Goal: Information Seeking & Learning: Learn about a topic

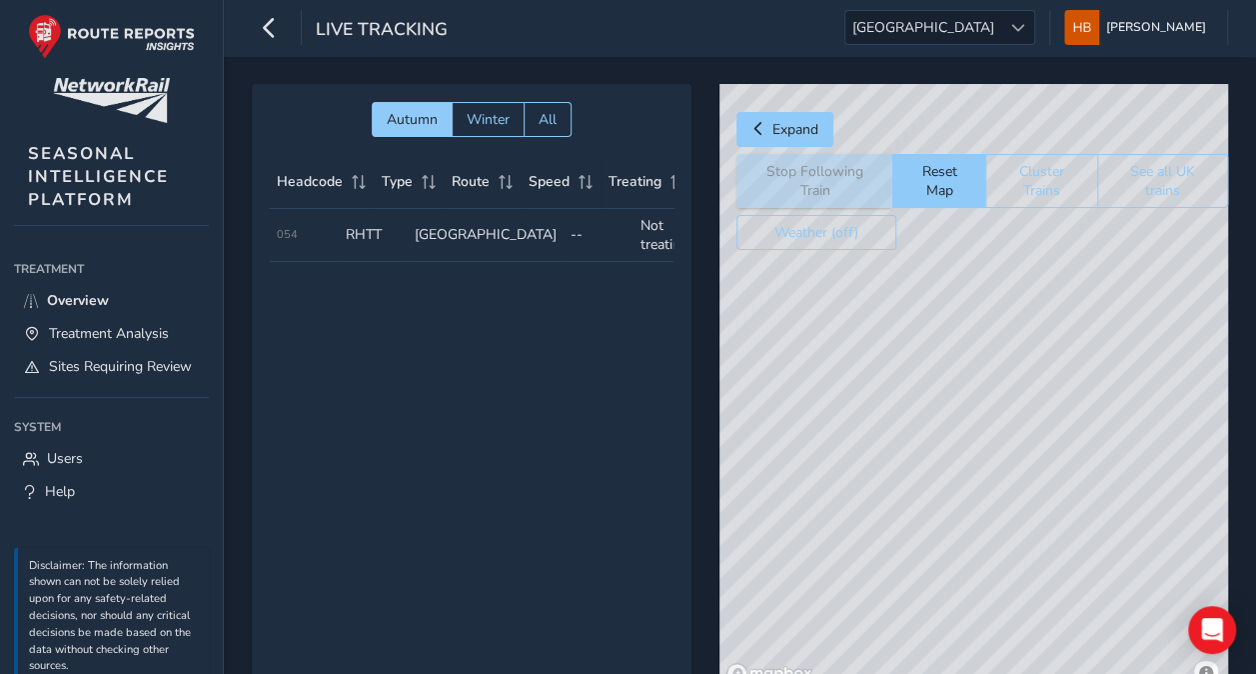
scroll to position [72, 0]
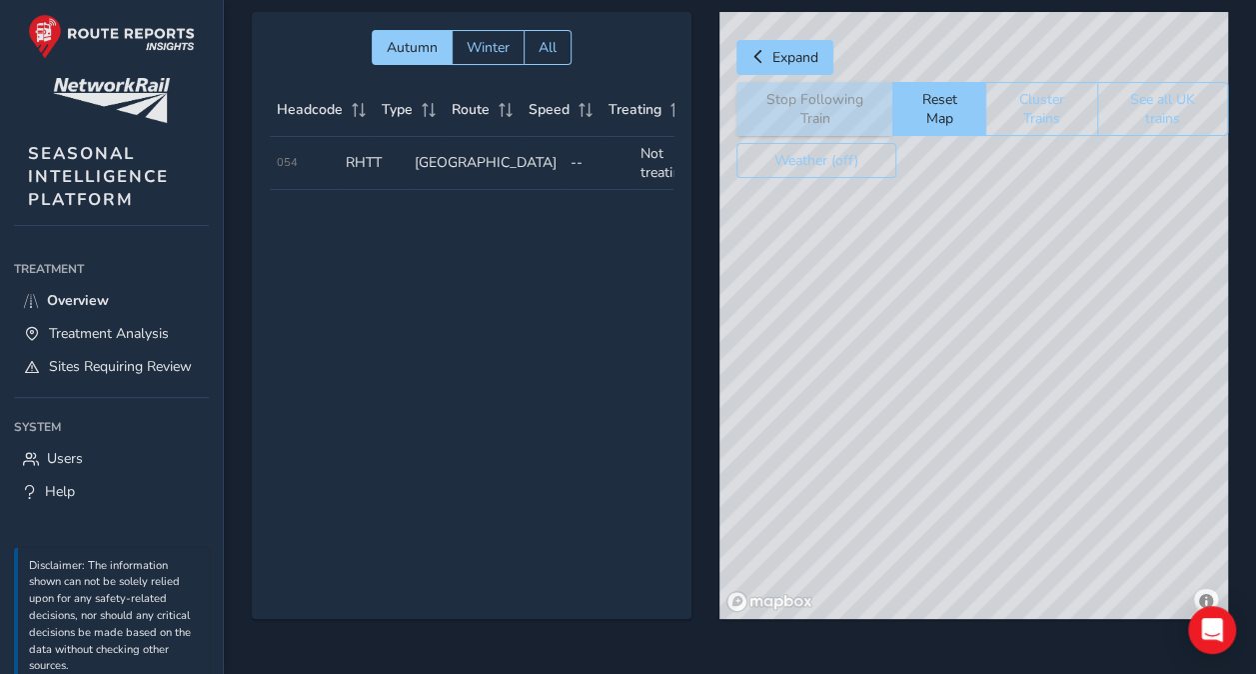
drag, startPoint x: 936, startPoint y: 390, endPoint x: 914, endPoint y: 235, distance: 156.5
click at [914, 235] on div "© Mapbox © OpenStreetMap Improve this map" at bounding box center [974, 315] width 509 height 607
drag, startPoint x: 1005, startPoint y: 467, endPoint x: 848, endPoint y: 200, distance: 309.6
click at [848, 200] on div "© Mapbox © OpenStreetMap Improve this map" at bounding box center [974, 315] width 509 height 607
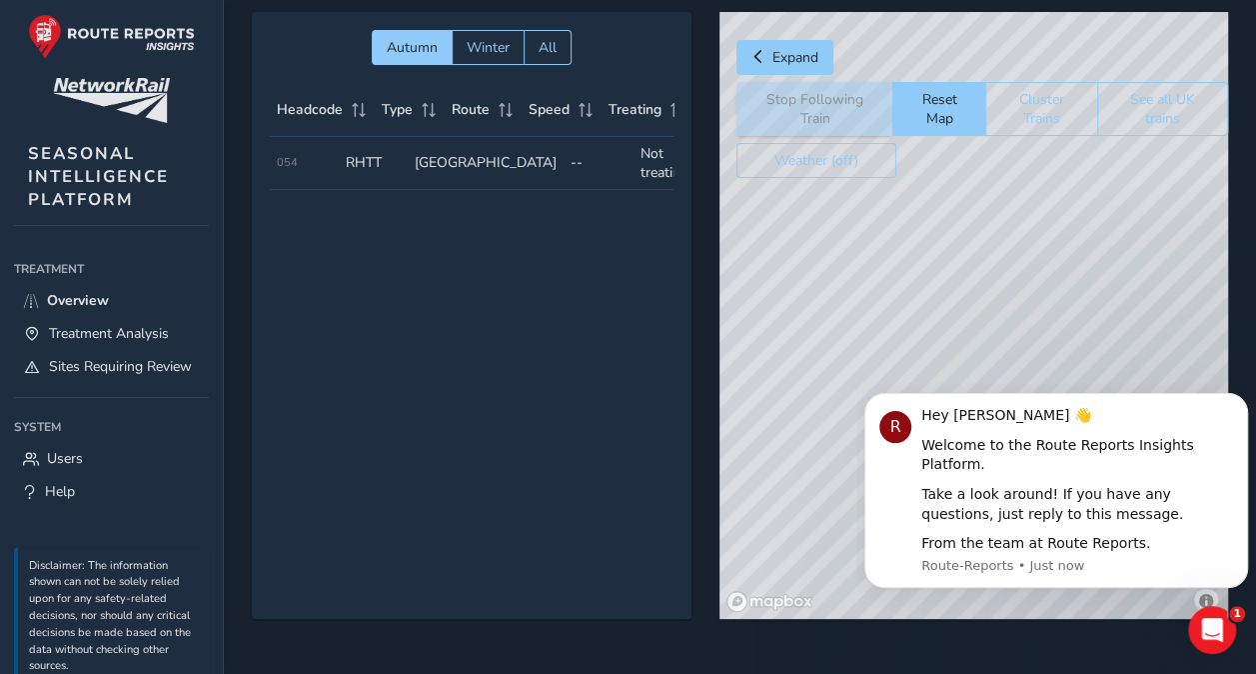
scroll to position [0, 0]
drag, startPoint x: 1798, startPoint y: 792, endPoint x: 931, endPoint y: 314, distance: 990.5
click html "R Hey [PERSON_NAME] 👋 Welcome to the Route Reports Insights Platform. Take a lo…"
click at [1239, 405] on icon "Dismiss notification" at bounding box center [1242, 399] width 11 height 11
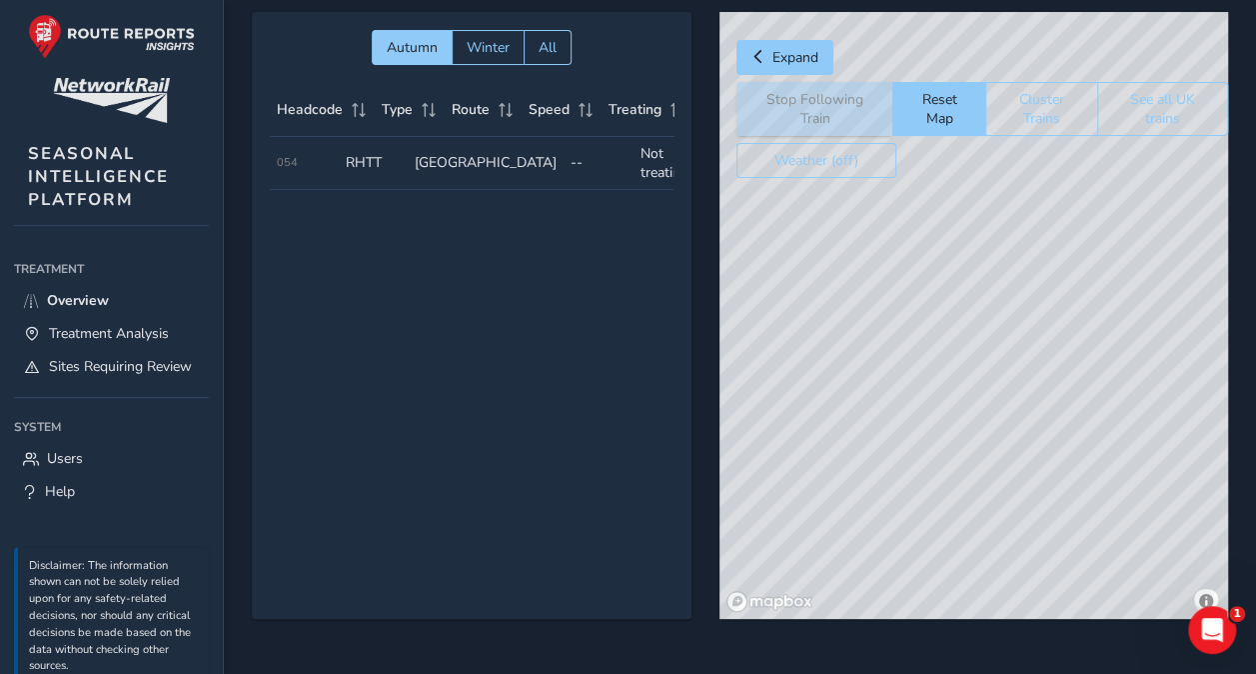
drag, startPoint x: 996, startPoint y: 440, endPoint x: 994, endPoint y: 374, distance: 66.0
click at [994, 374] on div "© Mapbox © OpenStreetMap Improve this map" at bounding box center [974, 315] width 509 height 607
drag, startPoint x: 926, startPoint y: 355, endPoint x: 1104, endPoint y: 358, distance: 178.9
click at [1104, 358] on div "© Mapbox © OpenStreetMap Improve this map" at bounding box center [974, 315] width 509 height 607
click at [100, 334] on span "Treatment Analysis" at bounding box center [109, 333] width 120 height 19
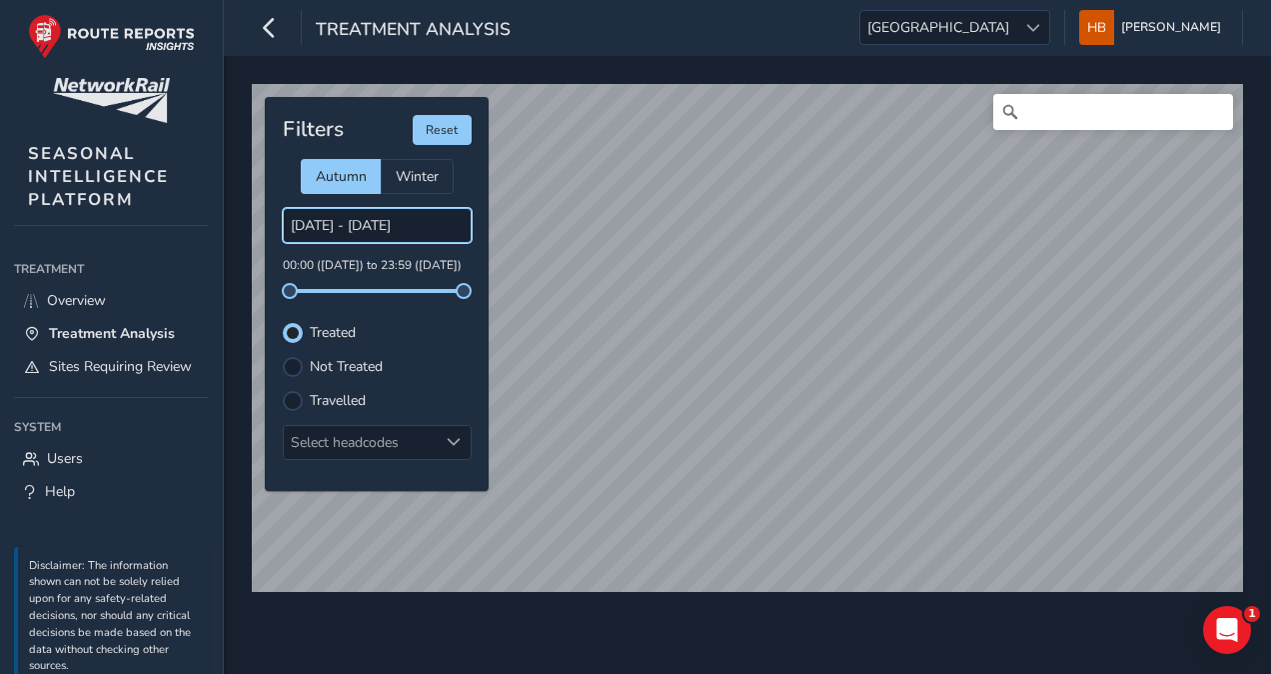
click at [371, 226] on input "[DATE] - [DATE]" at bounding box center [377, 225] width 189 height 35
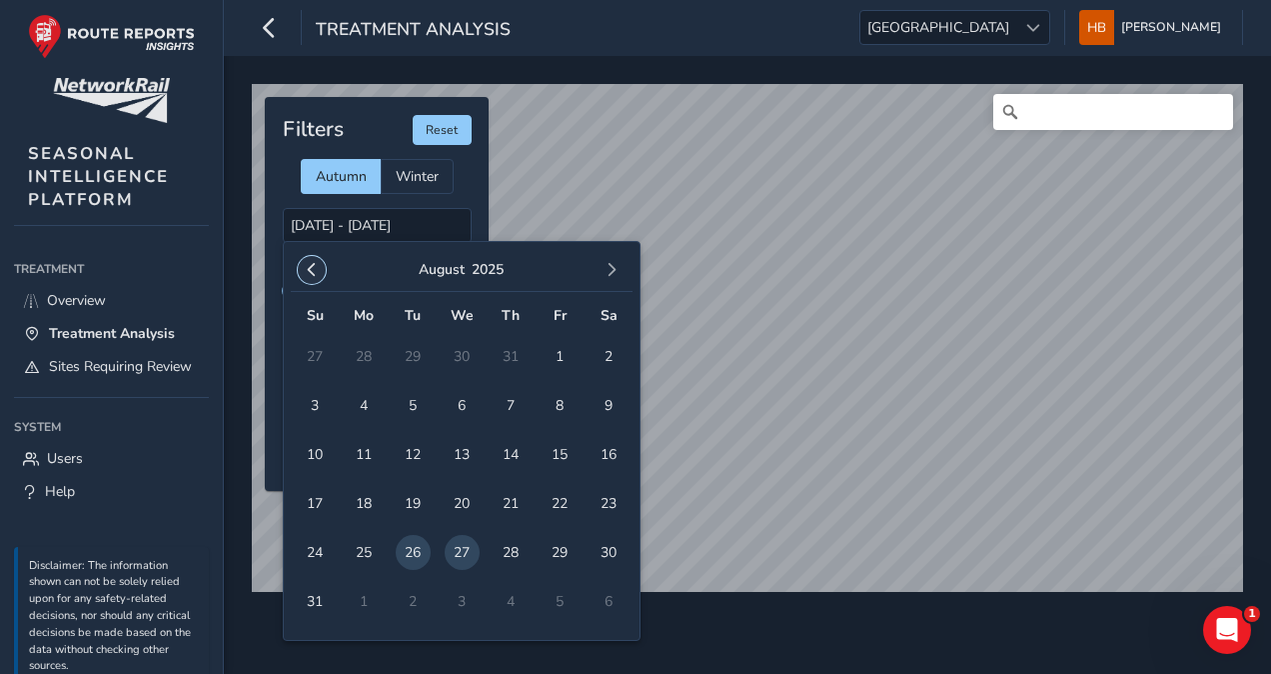
click at [316, 271] on span "button" at bounding box center [312, 270] width 14 height 14
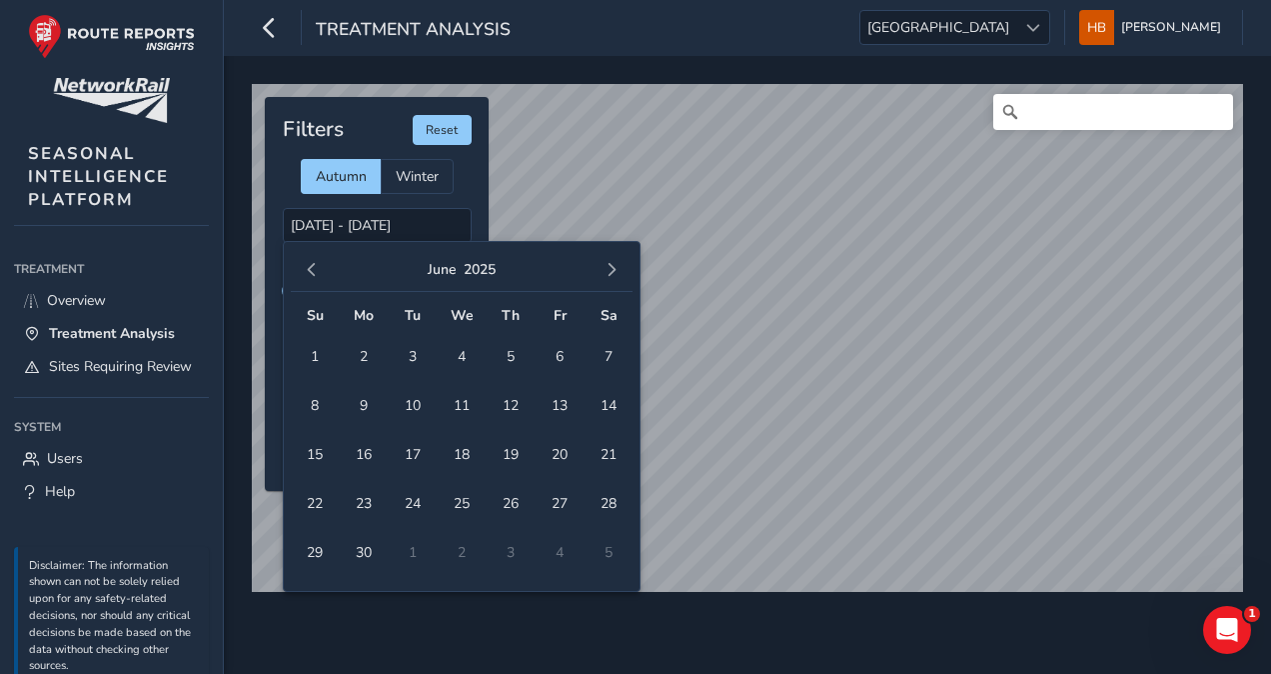
click at [316, 271] on span "button" at bounding box center [312, 270] width 14 height 14
click at [317, 268] on span "button" at bounding box center [312, 270] width 14 height 14
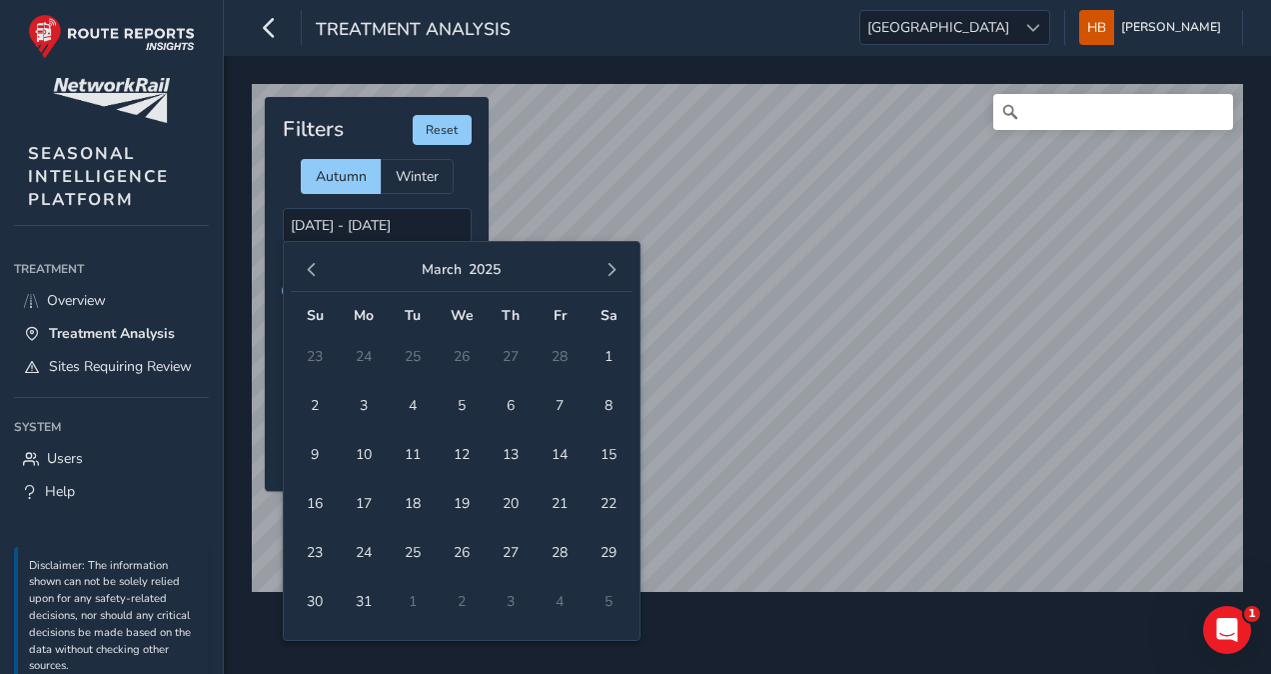
click at [310, 266] on span "button" at bounding box center [312, 270] width 14 height 14
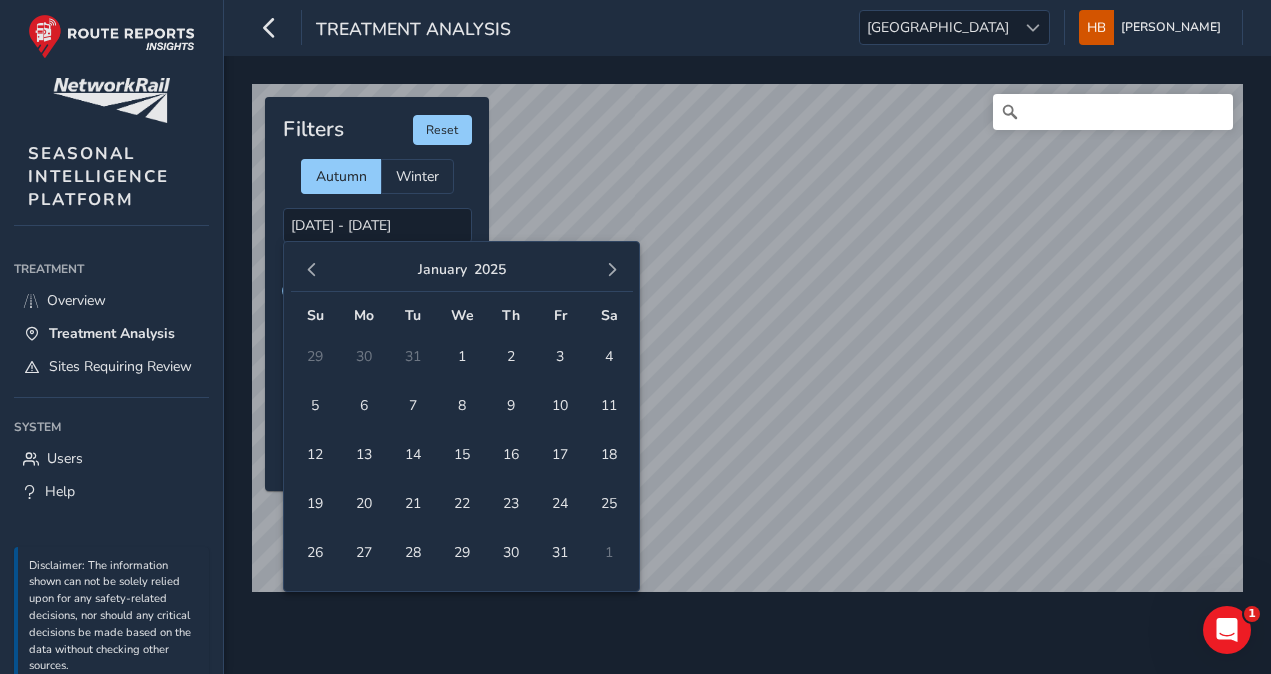
click at [310, 266] on span "button" at bounding box center [312, 270] width 14 height 14
click at [606, 274] on span "button" at bounding box center [612, 270] width 14 height 14
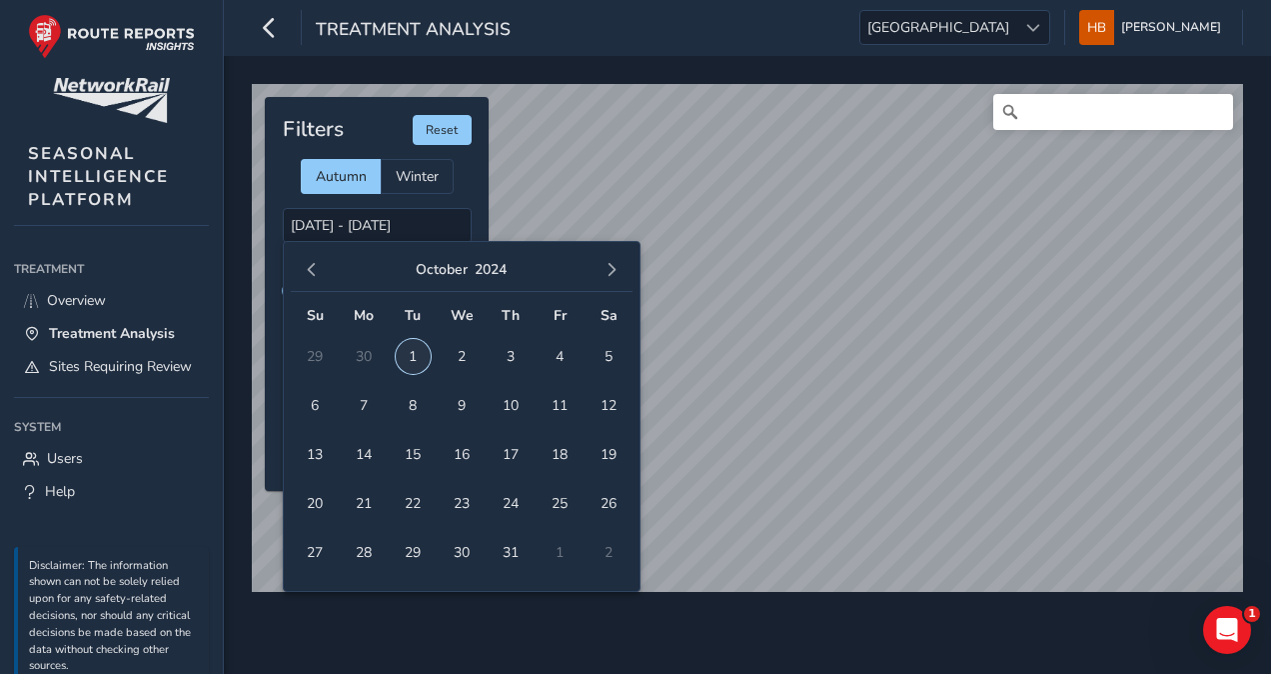
click at [418, 349] on span "1" at bounding box center [413, 356] width 35 height 35
click at [510, 540] on span "31" at bounding box center [511, 552] width 35 height 35
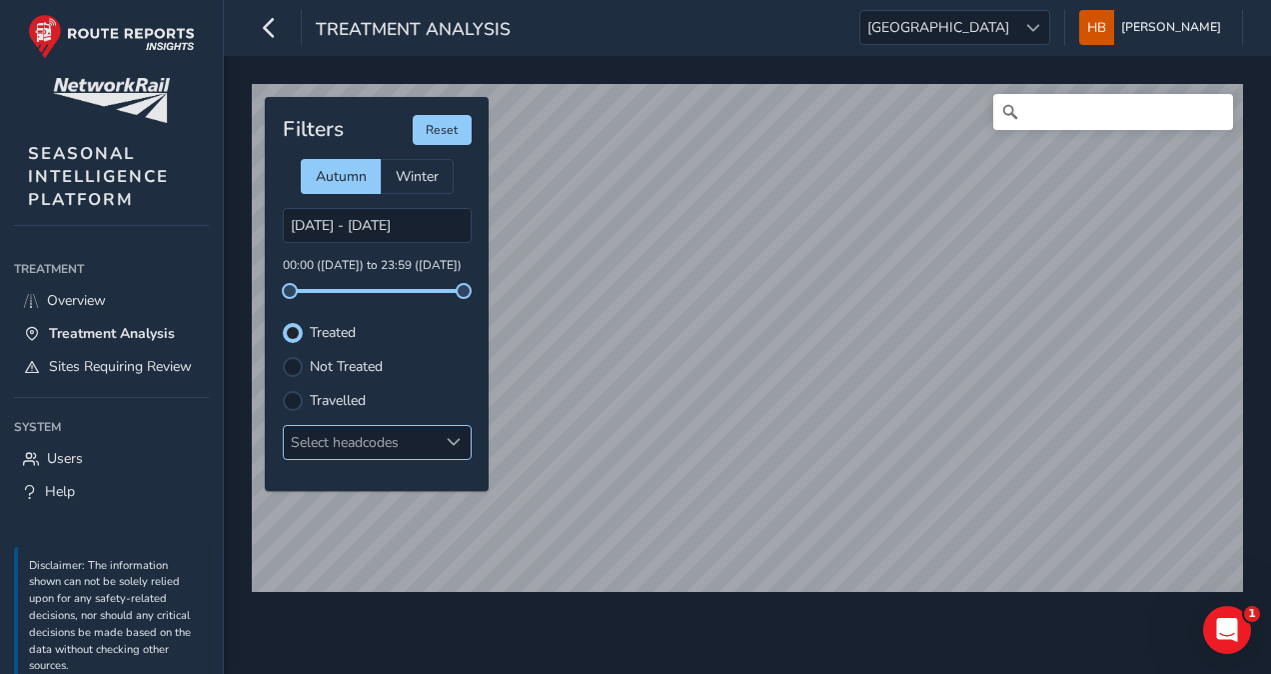
click at [422, 436] on div "Select headcodes" at bounding box center [361, 442] width 154 height 33
click at [303, 476] on div at bounding box center [308, 479] width 20 height 20
click at [341, 443] on div "Select headcodes" at bounding box center [361, 442] width 154 height 33
click at [443, 126] on button "Reset" at bounding box center [442, 130] width 59 height 30
type input "[DATE] - [DATE]"
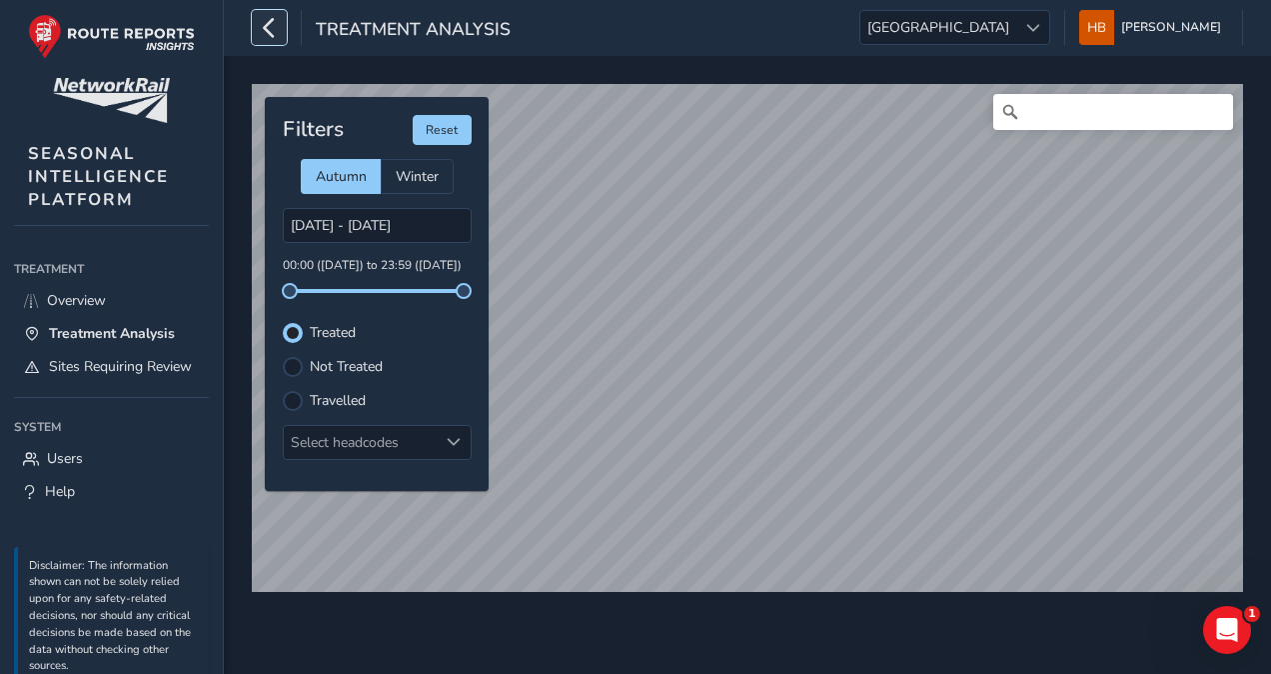
click at [274, 36] on icon "button" at bounding box center [269, 27] width 21 height 35
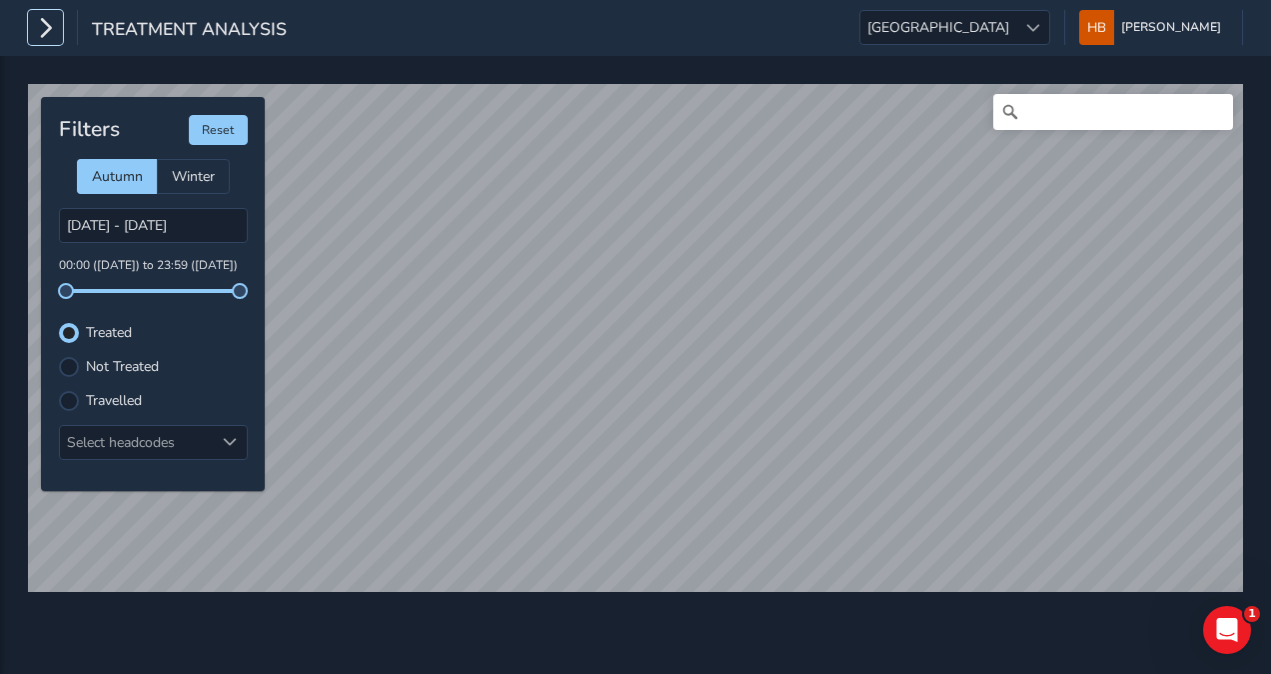
click at [49, 27] on icon "button" at bounding box center [45, 27] width 21 height 35
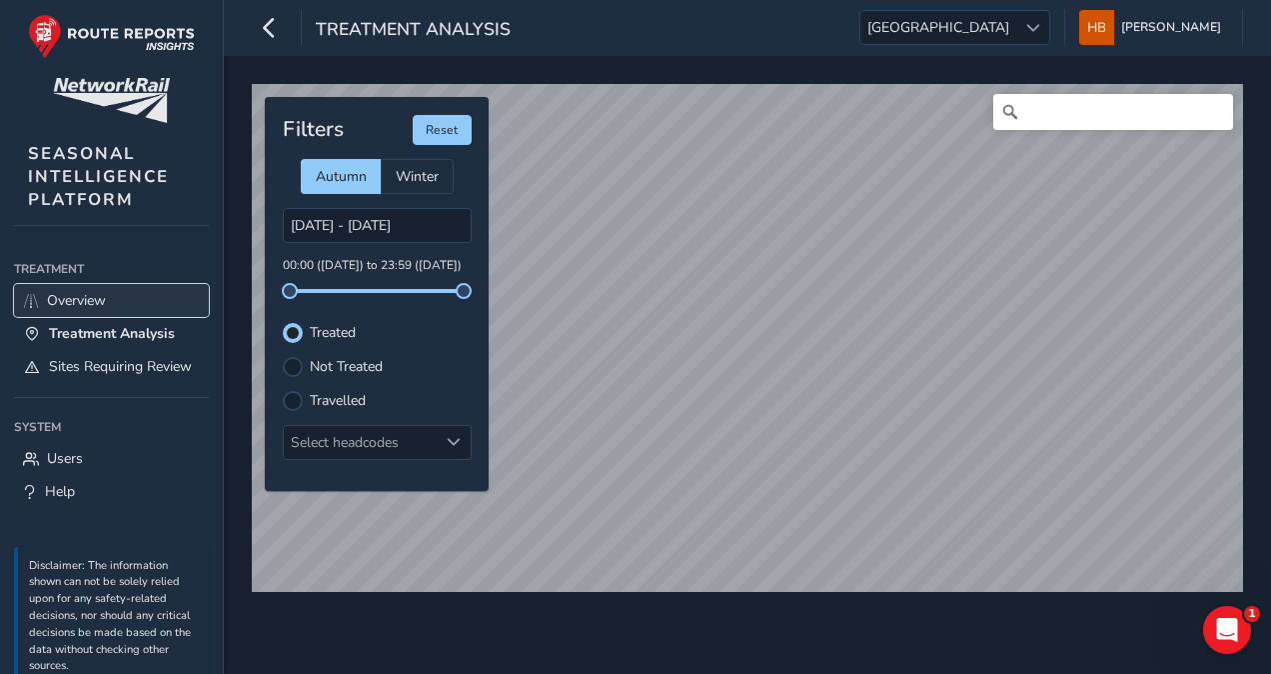
click at [66, 299] on span "Overview" at bounding box center [76, 300] width 59 height 19
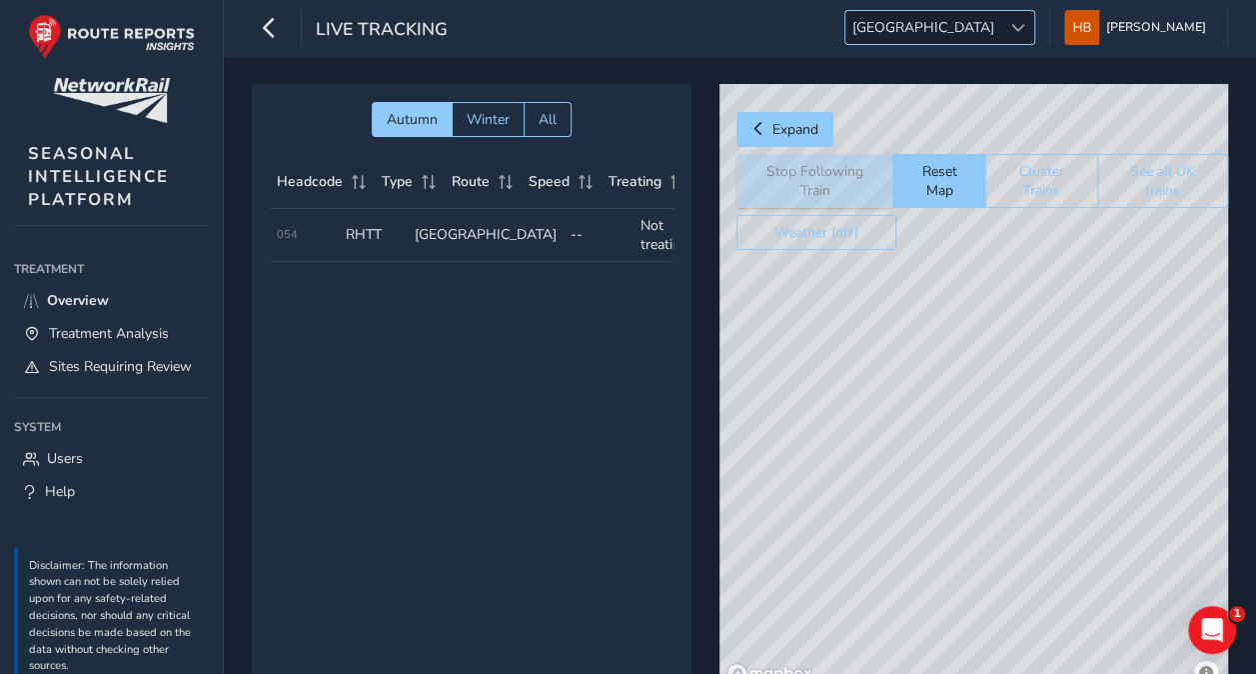
click at [1016, 45] on div "Live Tracking [GEOGRAPHIC_DATA] [GEOGRAPHIC_DATA] [PERSON_NAME] Colour Scheme: …" at bounding box center [740, 28] width 1033 height 56
click at [1002, 28] on span "[GEOGRAPHIC_DATA]" at bounding box center [924, 27] width 156 height 33
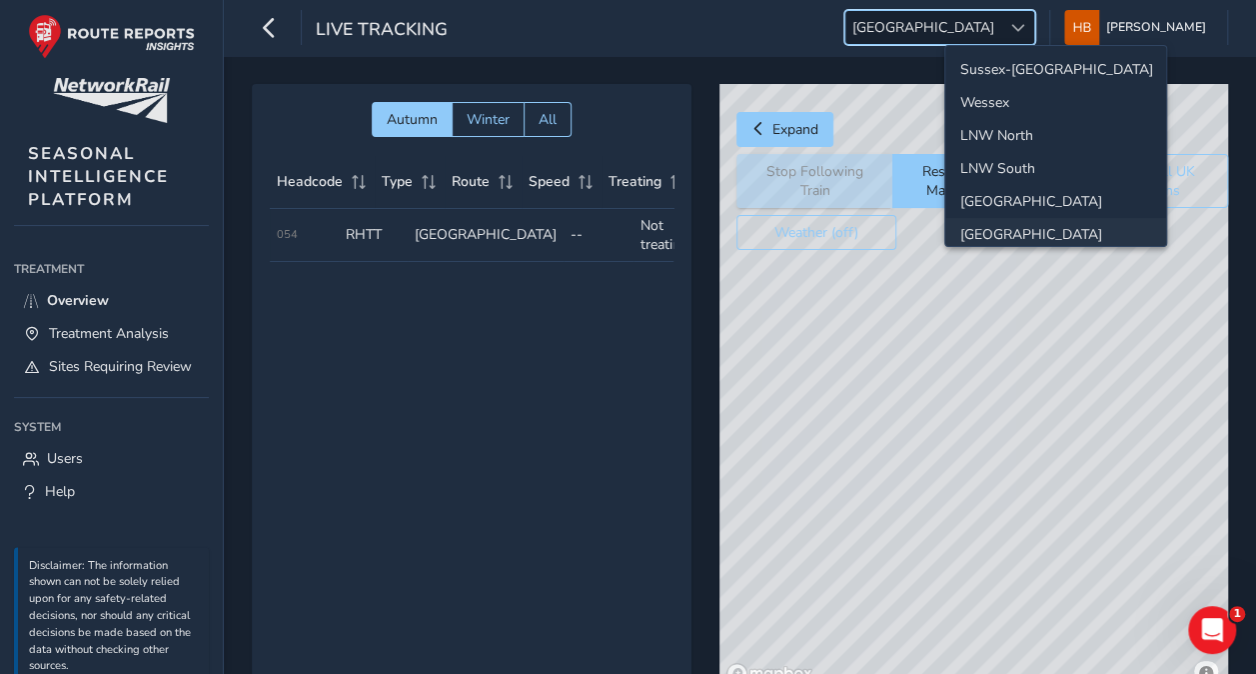
scroll to position [68, 0]
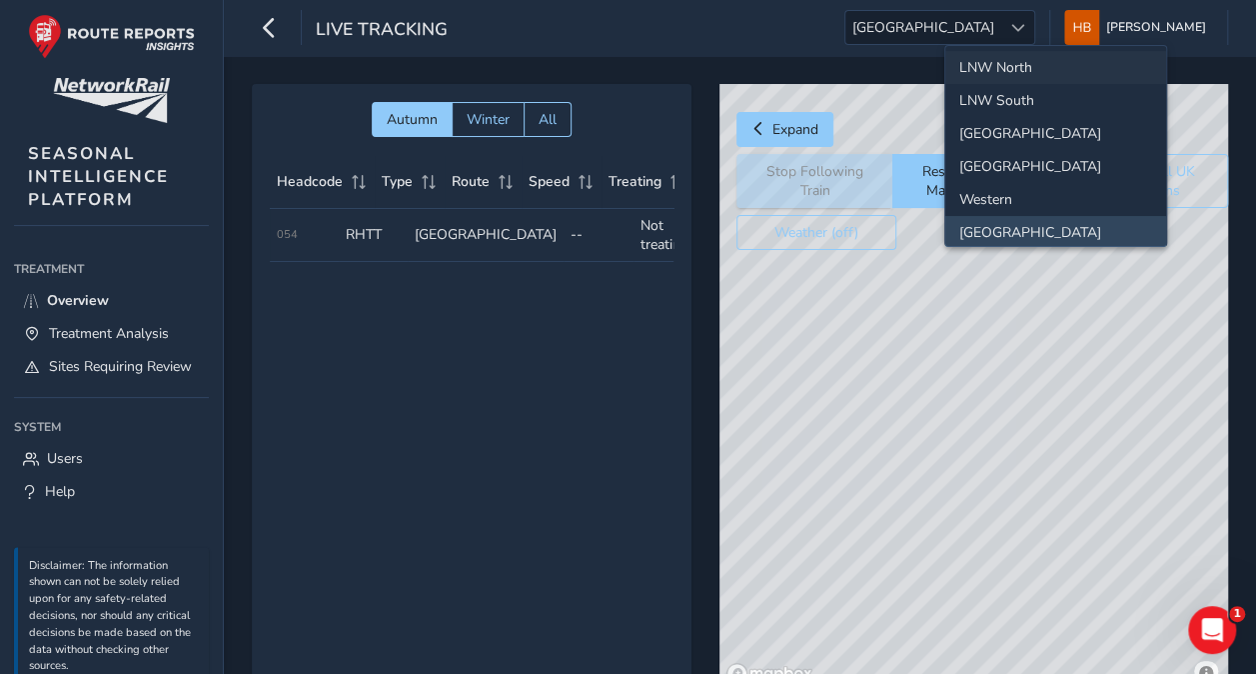
click at [1029, 68] on li "LNW North" at bounding box center [1056, 67] width 221 height 33
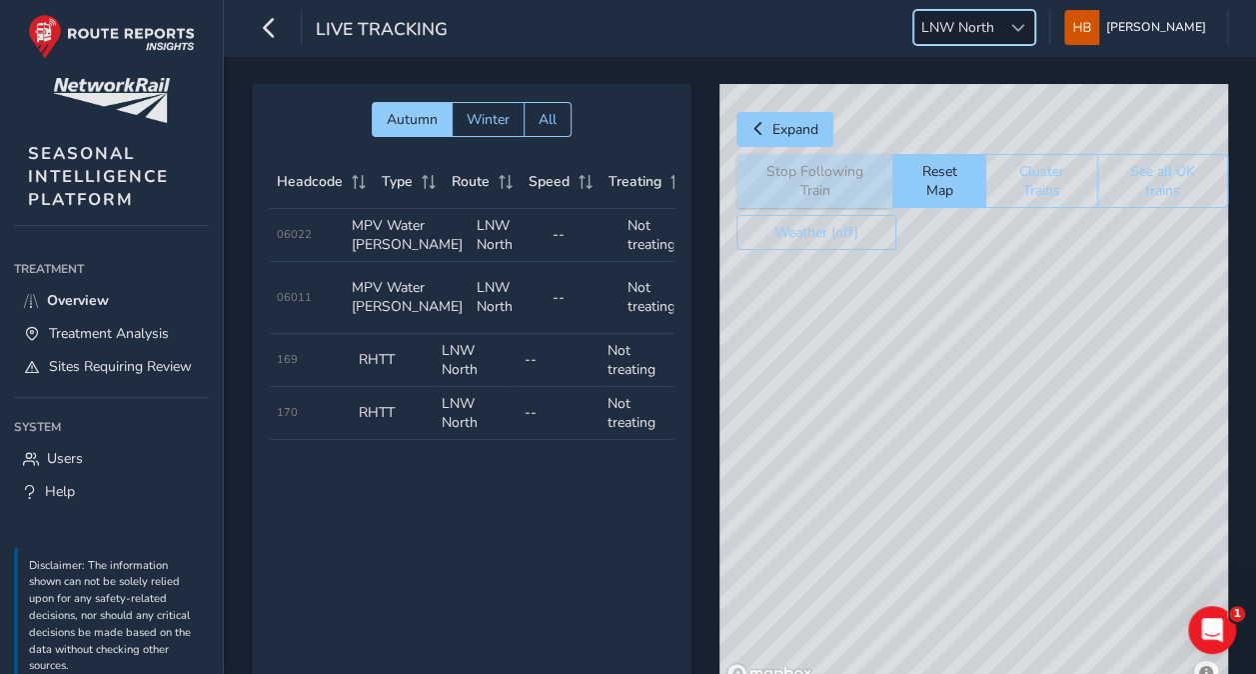
click at [961, 585] on div "© Mapbox © OpenStreetMap Improve this map" at bounding box center [974, 387] width 509 height 607
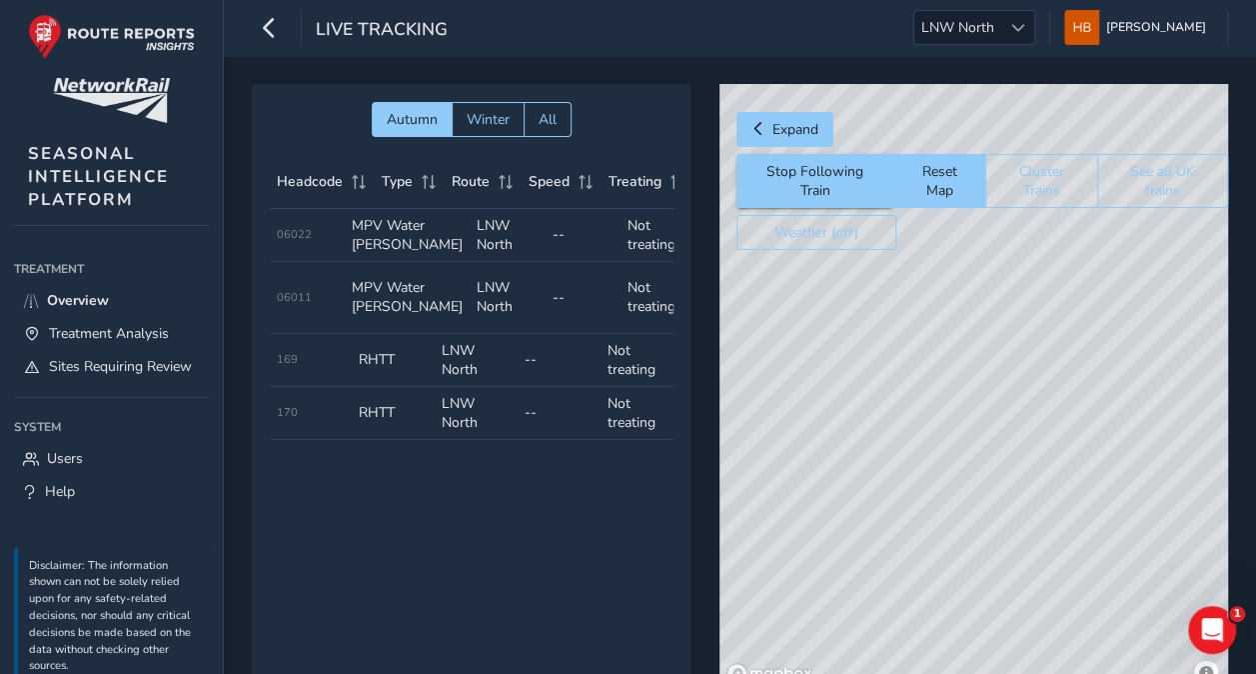
click at [959, 578] on div "© Mapbox © OpenStreetMap Improve this map" at bounding box center [974, 387] width 509 height 607
click at [991, 384] on div "© Mapbox © OpenStreetMap Improve this map © Maxar" at bounding box center [974, 387] width 509 height 607
click at [1000, 380] on div "© Mapbox © OpenStreetMap Improve this map © Maxar" at bounding box center [974, 387] width 509 height 607
click at [566, 236] on td "Speed --" at bounding box center [584, 235] width 76 height 53
click at [472, 243] on td "Route LNW North" at bounding box center [508, 235] width 76 height 53
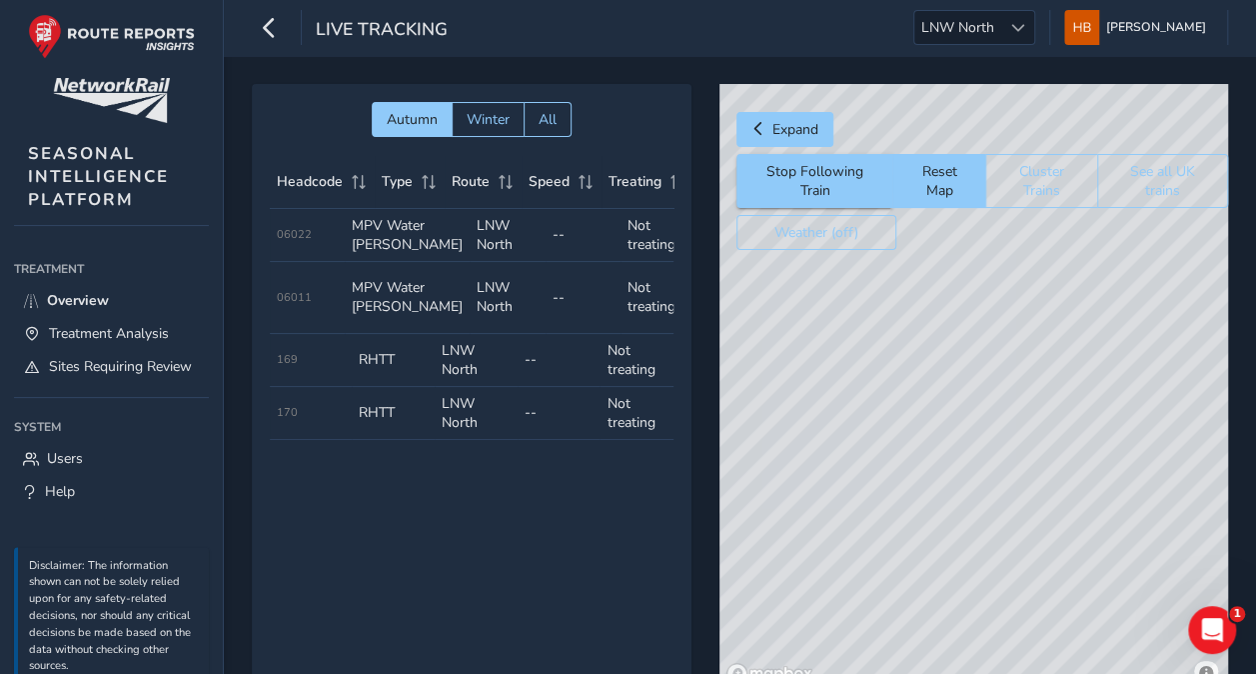
click at [929, 485] on div "© Mapbox © OpenStreetMap Improve this map © Maxar" at bounding box center [974, 387] width 509 height 607
drag, startPoint x: 956, startPoint y: 486, endPoint x: 936, endPoint y: 334, distance: 153.2
click at [939, 344] on div "© Mapbox © OpenStreetMap Improve this map © Maxar" at bounding box center [974, 387] width 509 height 607
click at [854, 396] on div "© Mapbox © OpenStreetMap Improve this map © Maxar" at bounding box center [974, 387] width 509 height 607
click at [394, 419] on td "Type RHTT" at bounding box center [393, 413] width 83 height 53
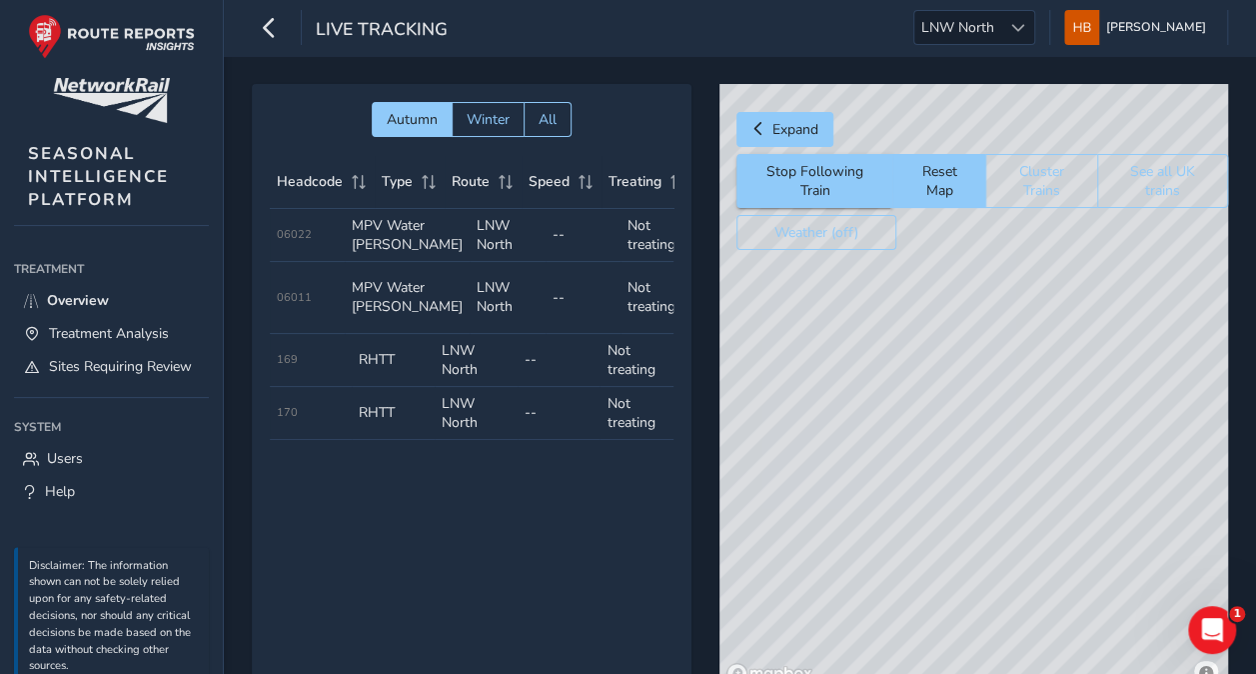
click at [298, 368] on td "Headcode 169" at bounding box center [311, 360] width 83 height 53
drag, startPoint x: 982, startPoint y: 393, endPoint x: 862, endPoint y: 450, distance: 132.8
click at [862, 450] on div "© Mapbox © OpenStreetMap Improve this map © Maxar" at bounding box center [974, 387] width 509 height 607
click at [797, 473] on div "© Mapbox © OpenStreetMap Improve this map" at bounding box center [974, 387] width 509 height 607
drag, startPoint x: 970, startPoint y: 490, endPoint x: 908, endPoint y: 469, distance: 65.4
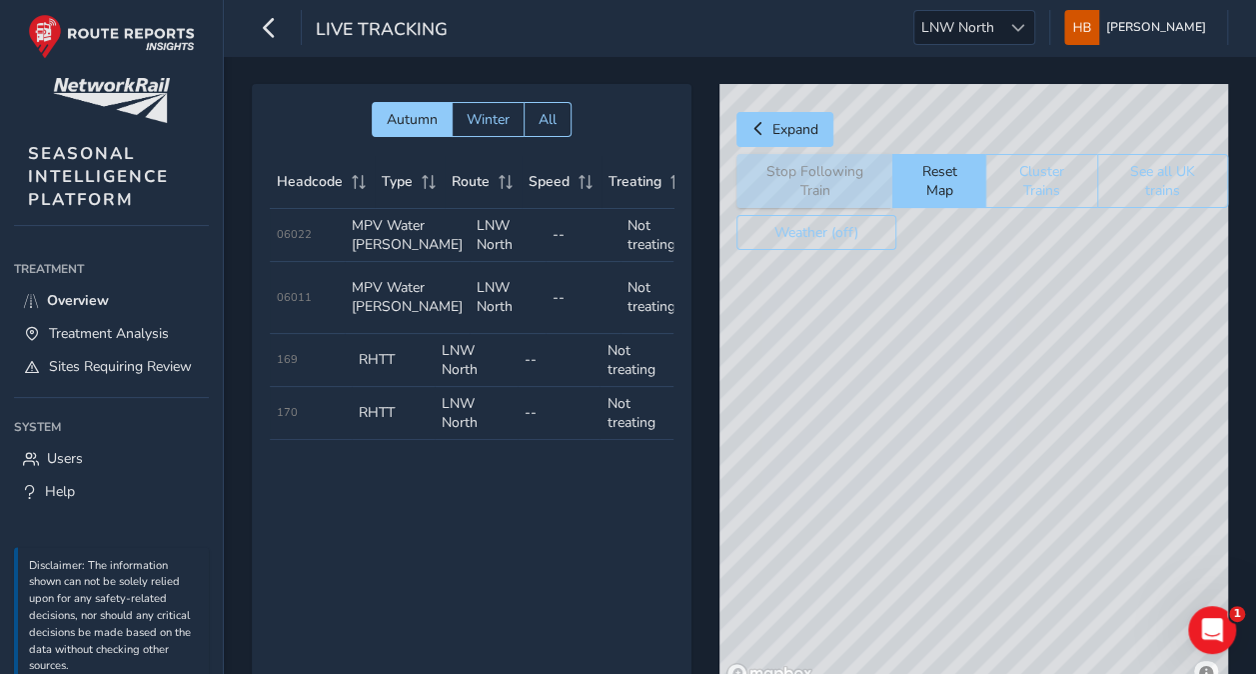
click at [908, 469] on div "© Mapbox © OpenStreetMap Improve this map © Maxar" at bounding box center [974, 387] width 509 height 607
click at [1127, 28] on span "[PERSON_NAME]" at bounding box center [1156, 27] width 100 height 35
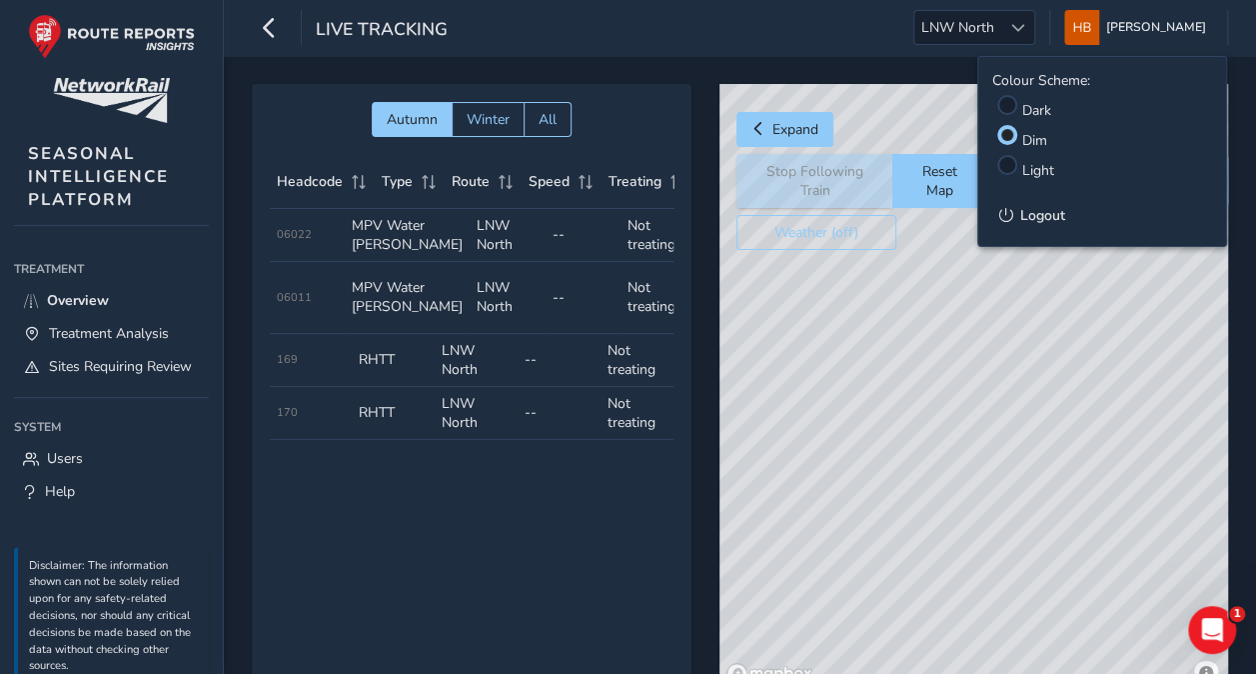
click at [1034, 168] on label "Light" at bounding box center [1039, 170] width 32 height 19
click at [1009, 163] on input "Light" at bounding box center [1009, 163] width 0 height 0
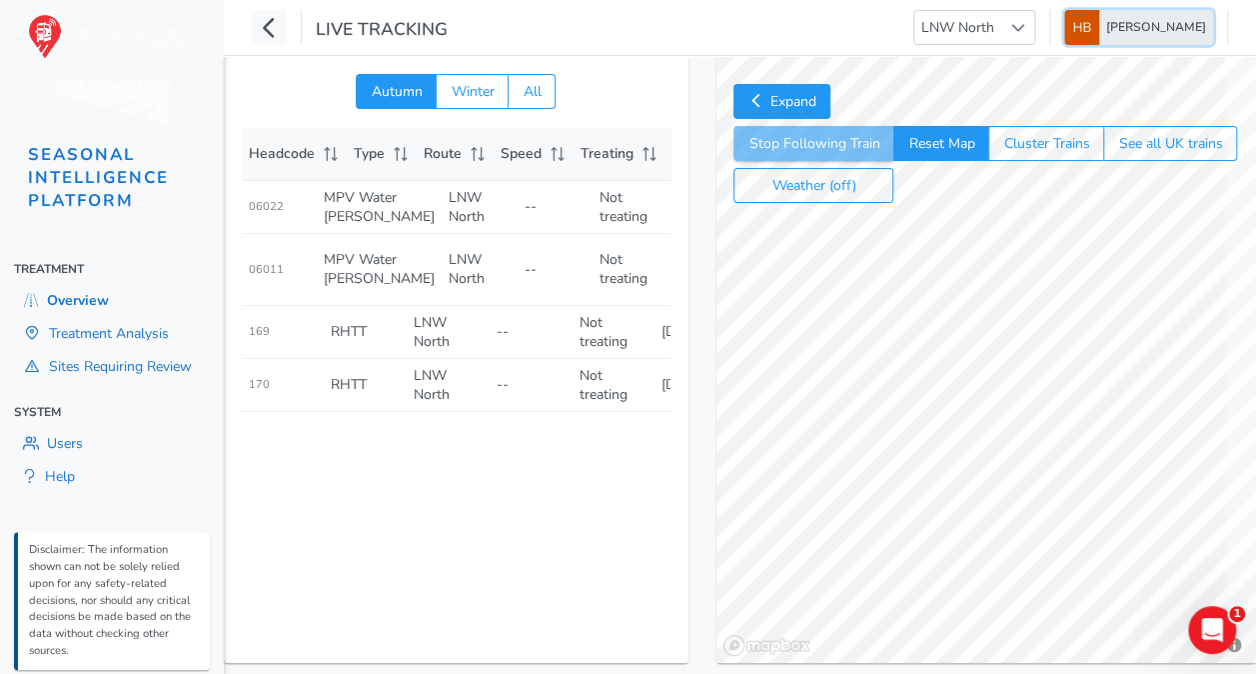
click at [1135, 39] on span "[PERSON_NAME]" at bounding box center [1156, 27] width 100 height 35
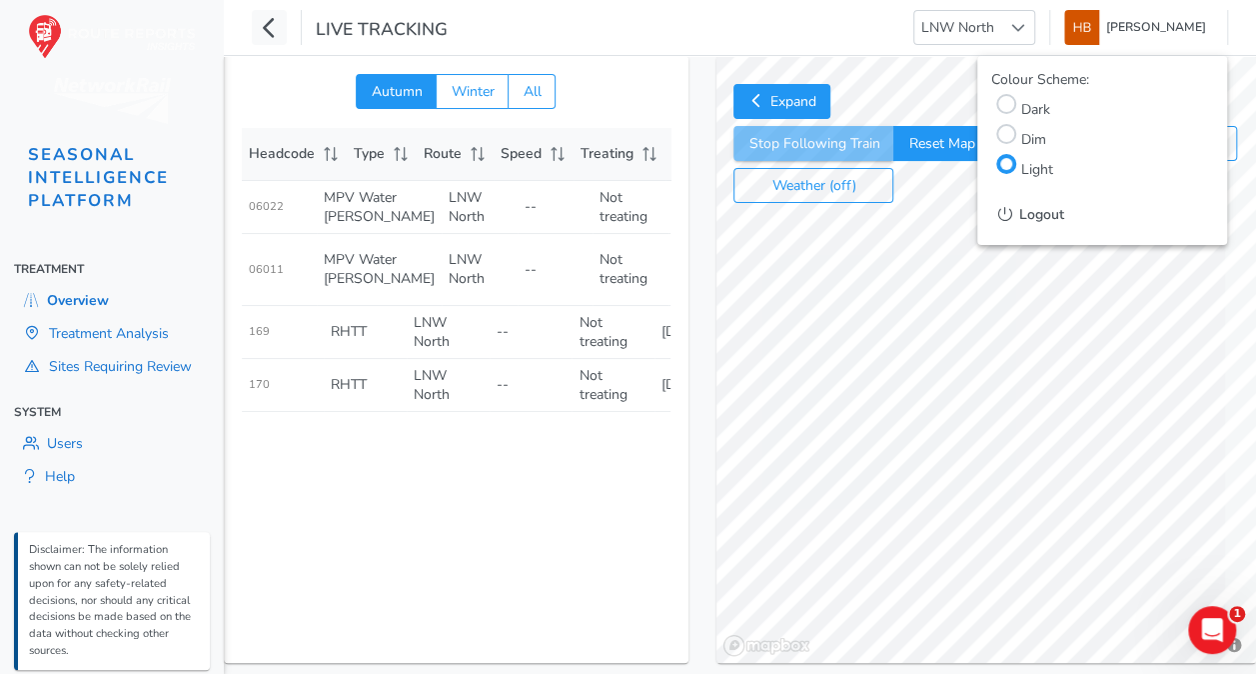
click at [1044, 112] on label "Dark" at bounding box center [1036, 109] width 29 height 19
click at [1008, 102] on input "Colour Scheme:" at bounding box center [1008, 102] width 0 height 0
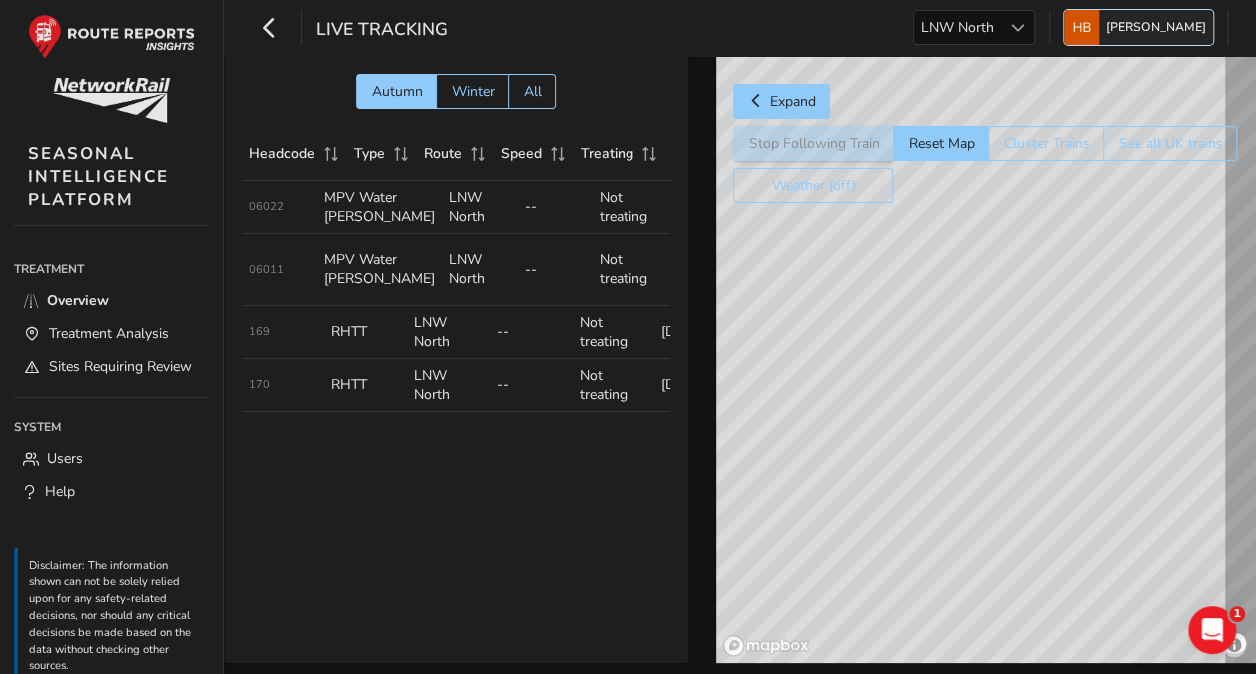
click at [1153, 33] on span "[PERSON_NAME]" at bounding box center [1156, 27] width 100 height 35
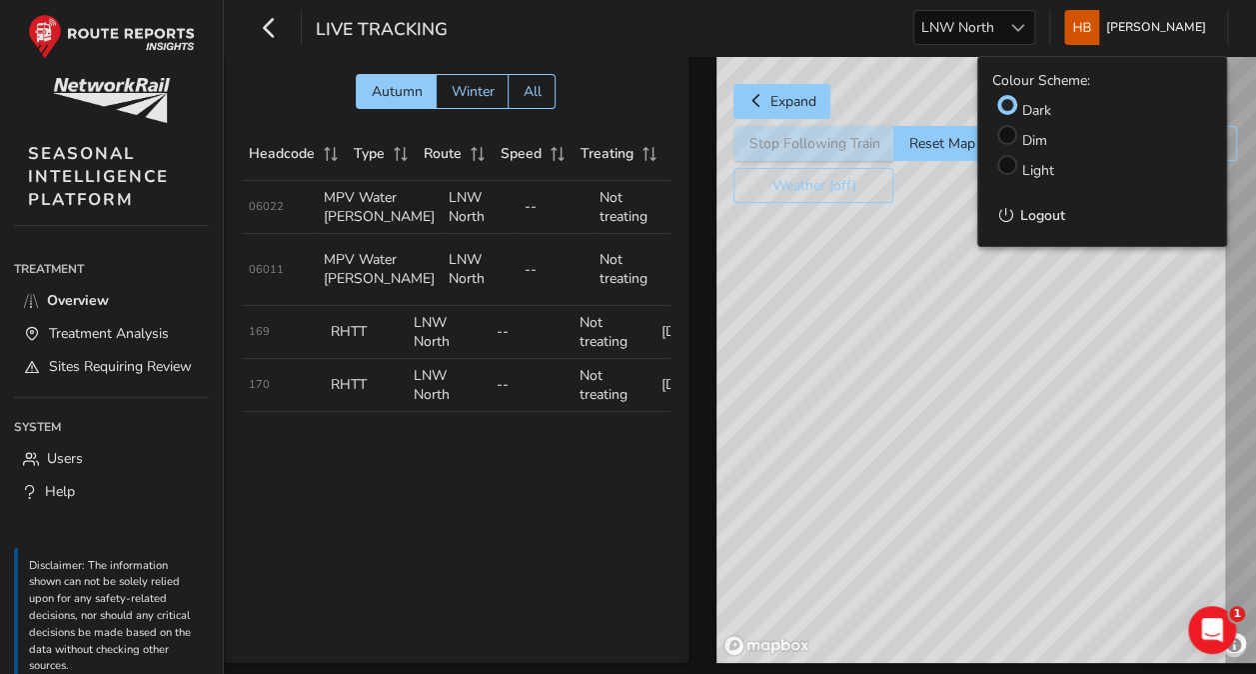
click at [1028, 144] on label "Dim" at bounding box center [1035, 140] width 25 height 19
click at [1009, 133] on input "Dim" at bounding box center [1009, 133] width 0 height 0
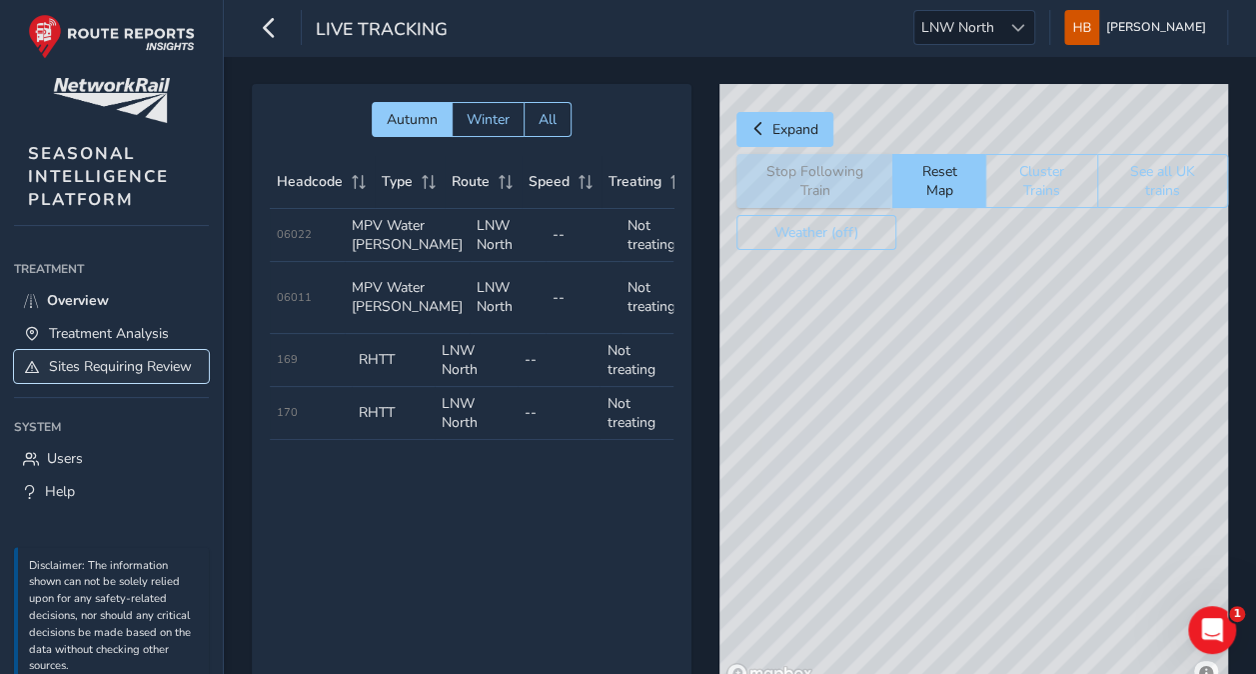
click at [80, 357] on span "Sites Requiring Review" at bounding box center [120, 366] width 143 height 19
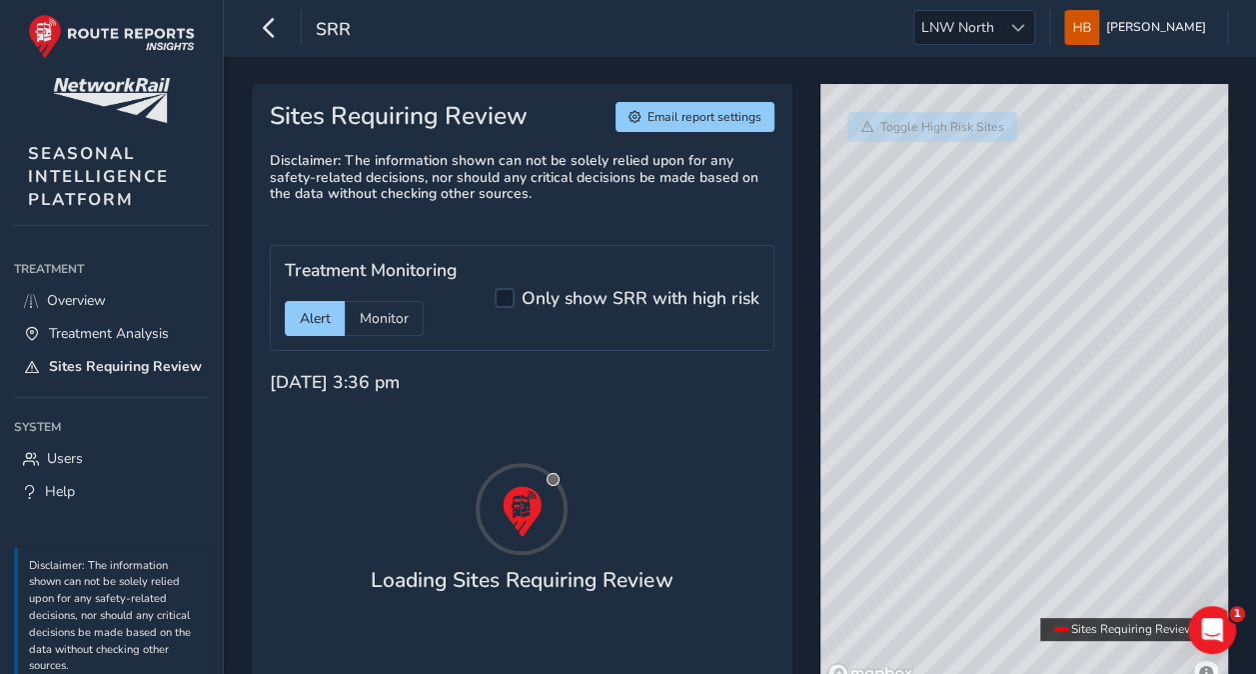
drag, startPoint x: 1084, startPoint y: 447, endPoint x: 1068, endPoint y: 344, distance: 104.2
click at [1068, 344] on div "© Mapbox © OpenStreetMap Improve this map" at bounding box center [1025, 387] width 408 height 607
drag, startPoint x: 1141, startPoint y: 492, endPoint x: 1092, endPoint y: 398, distance: 106.0
click at [1092, 398] on div "© Mapbox © OpenStreetMap Improve this map" at bounding box center [1025, 387] width 408 height 607
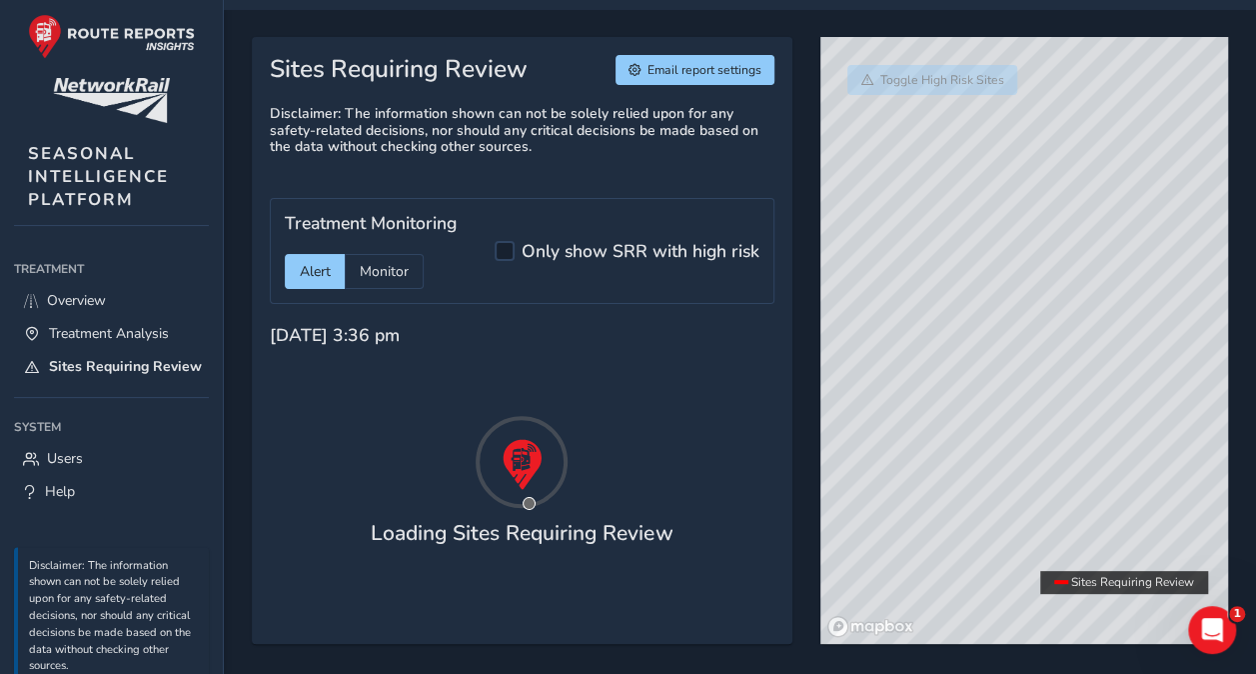
scroll to position [72, 0]
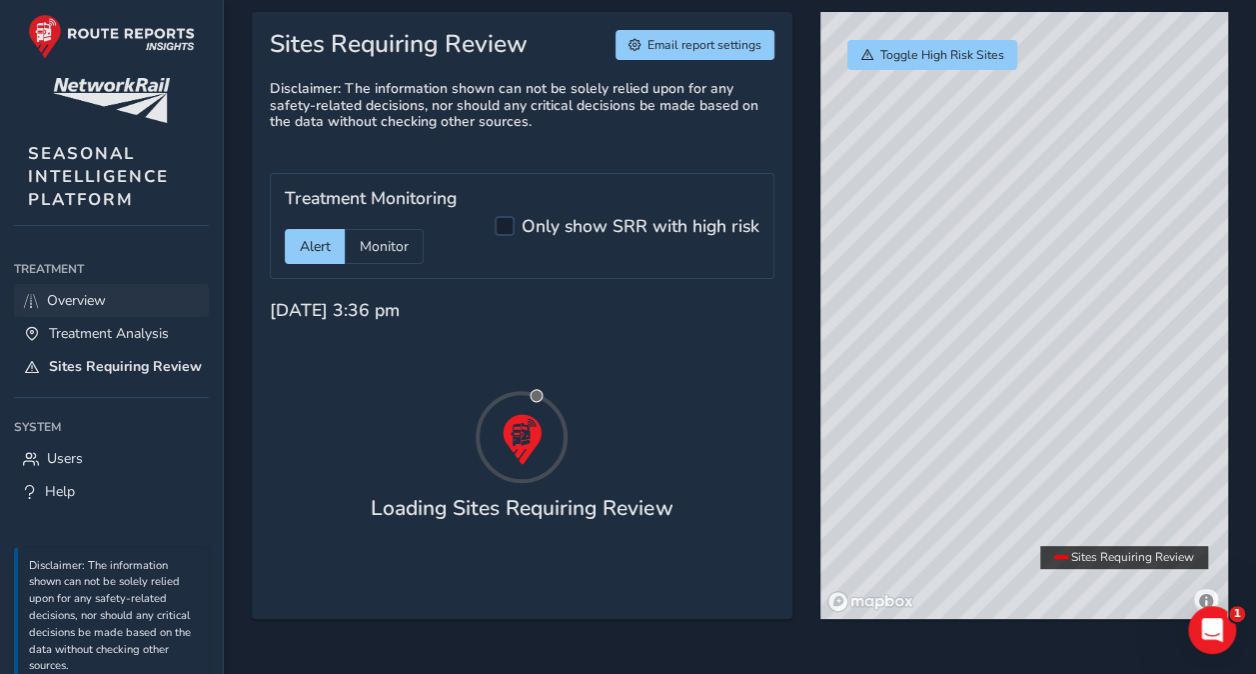
click at [104, 284] on link "Overview" at bounding box center [111, 300] width 195 height 33
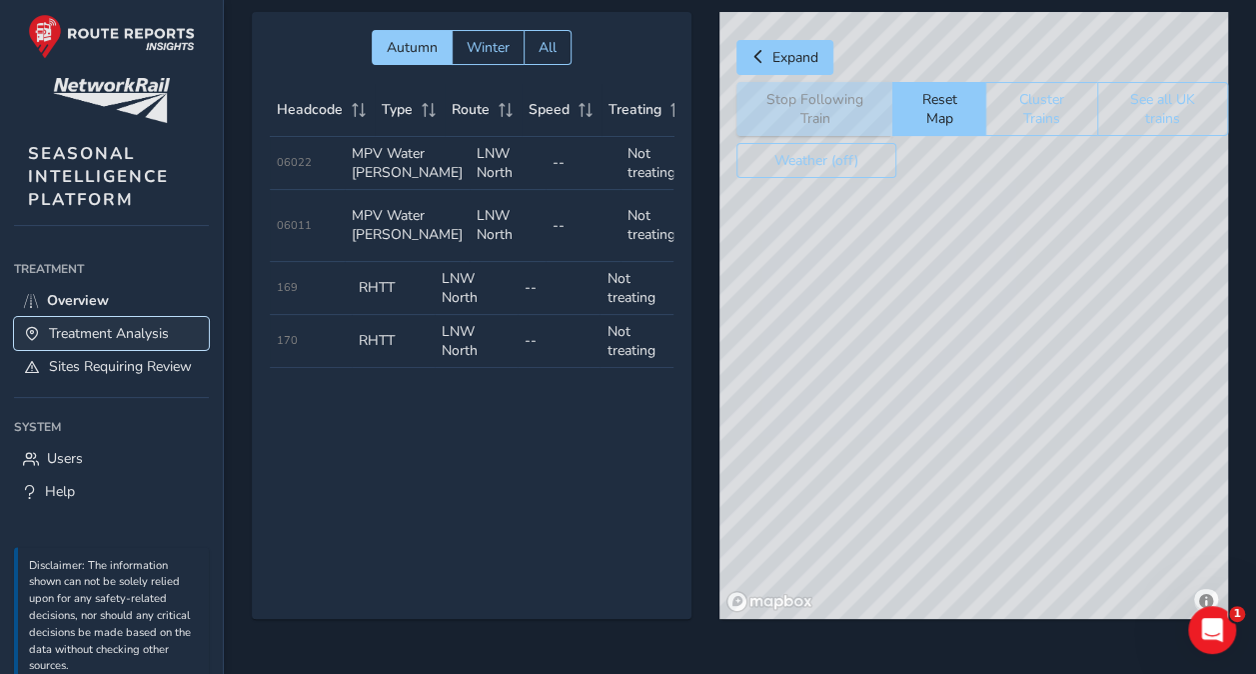
click at [134, 328] on span "Treatment Analysis" at bounding box center [109, 333] width 120 height 19
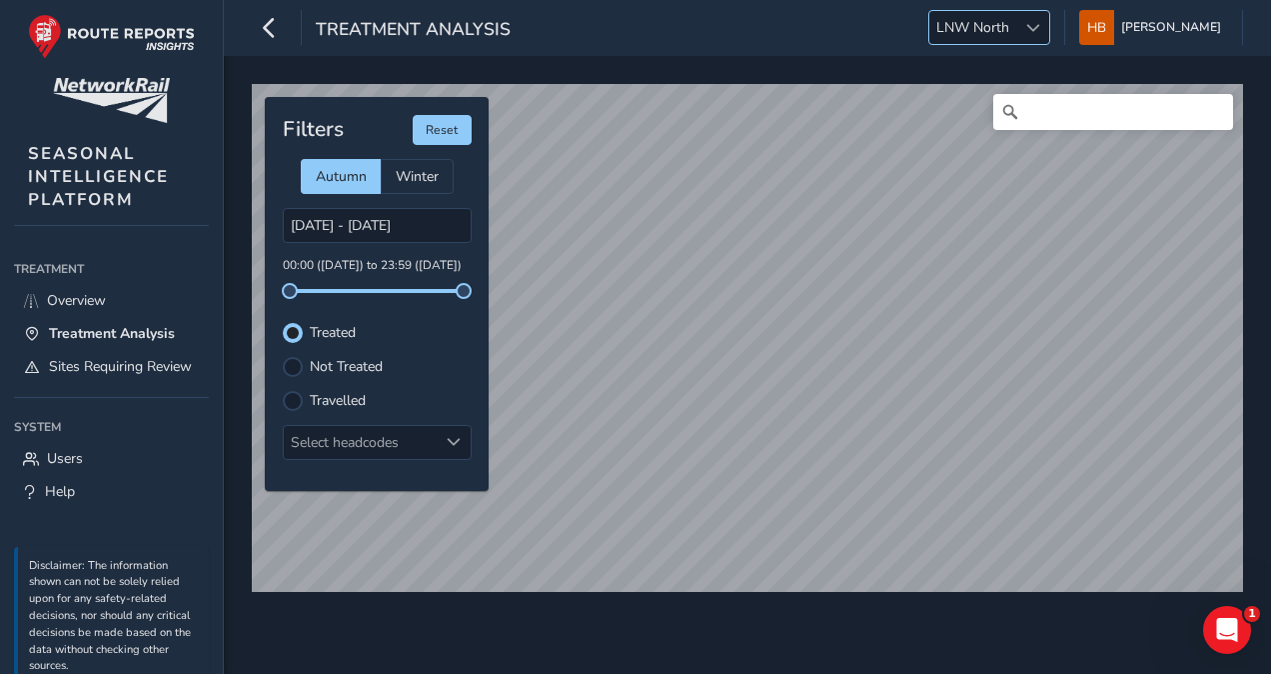
click at [1017, 30] on span "LNW North" at bounding box center [973, 27] width 87 height 33
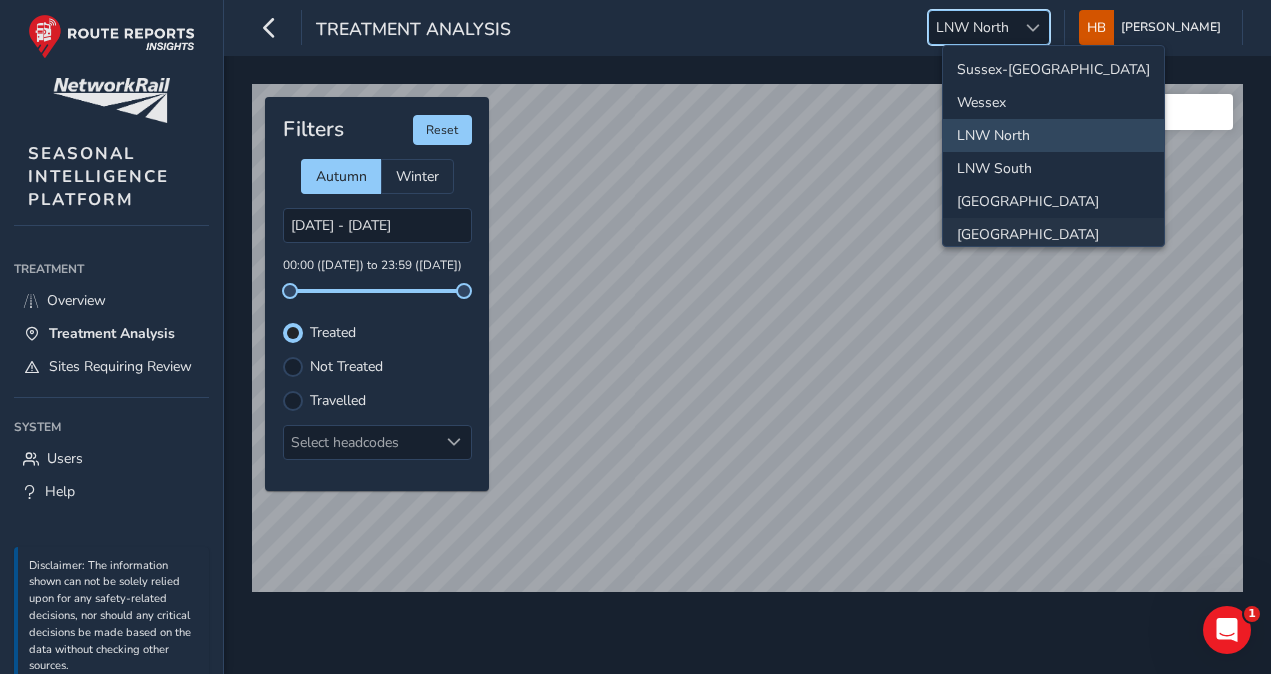
click at [1008, 223] on li "[GEOGRAPHIC_DATA]" at bounding box center [1054, 234] width 221 height 33
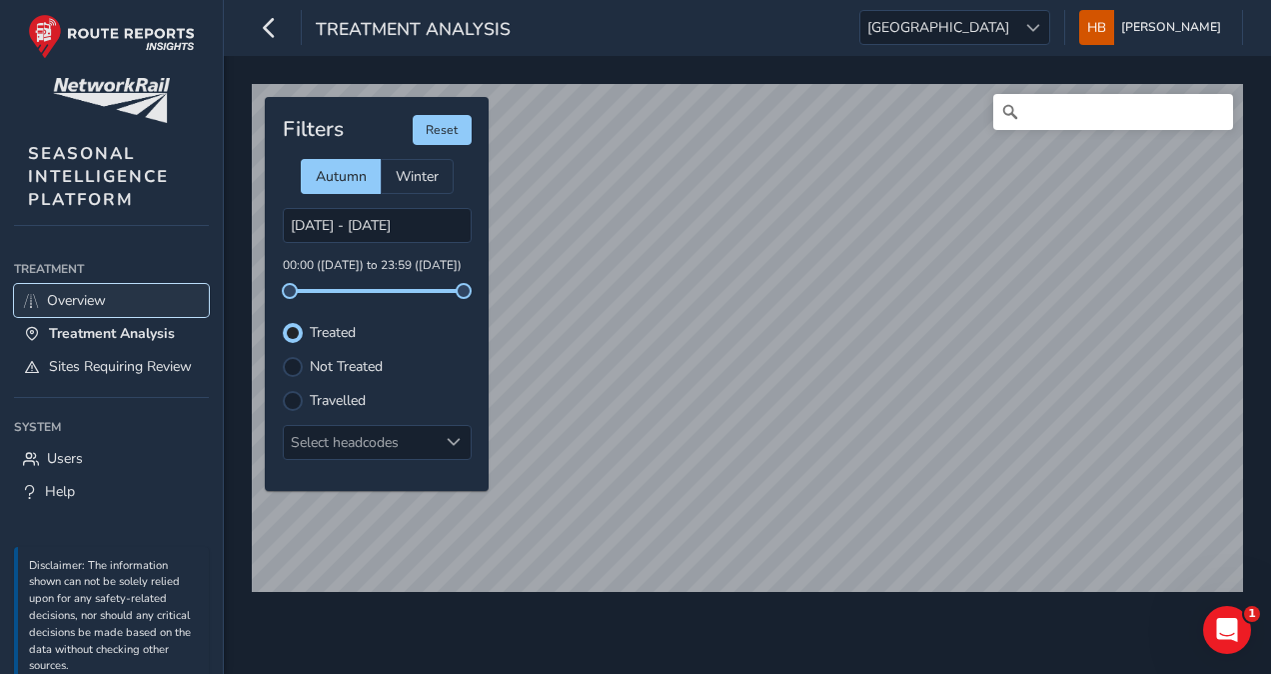
click at [92, 302] on span "Overview" at bounding box center [76, 300] width 59 height 19
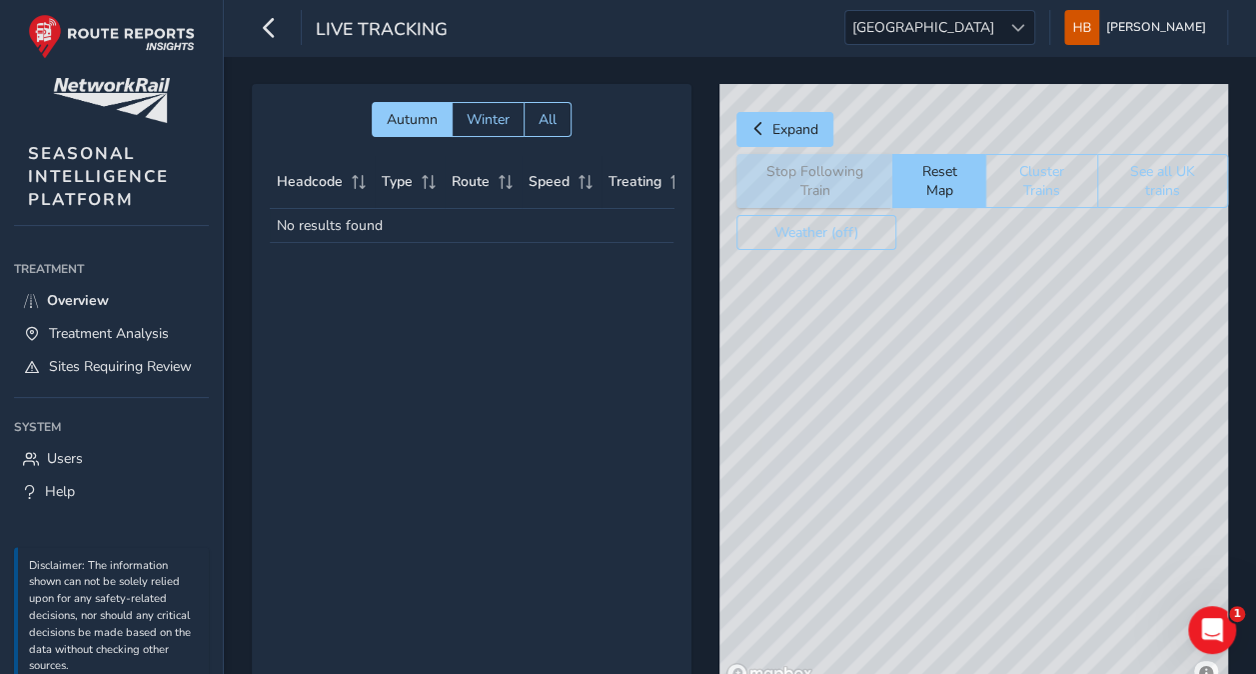
drag, startPoint x: 903, startPoint y: 415, endPoint x: 912, endPoint y: 549, distance: 134.2
click at [912, 549] on div "© Mapbox © OpenStreetMap Improve this map" at bounding box center [974, 387] width 509 height 607
drag, startPoint x: 968, startPoint y: 407, endPoint x: 850, endPoint y: 80, distance: 347.5
click at [850, 80] on div "Autumn Winter All Headcode Type Route Speed Treating Last Seen Follow Train No …" at bounding box center [740, 401] width 1033 height 691
drag, startPoint x: 854, startPoint y: 298, endPoint x: 926, endPoint y: 604, distance: 314.2
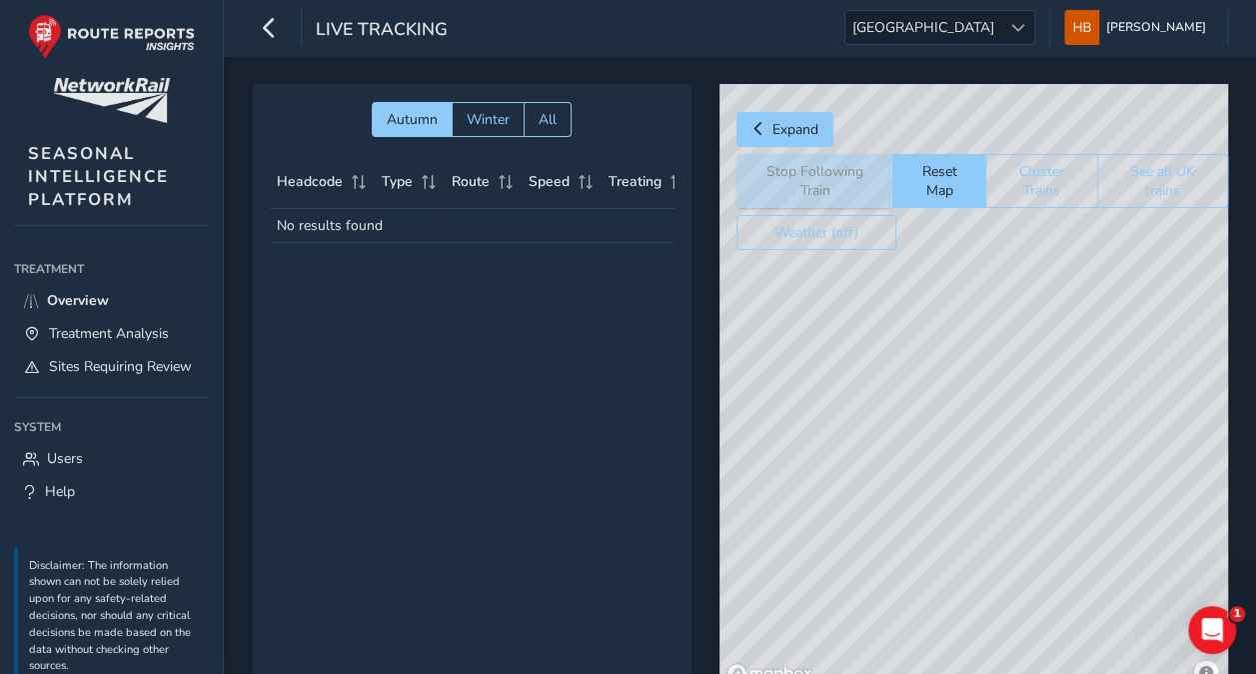
click at [926, 604] on div "© Mapbox © OpenStreetMap Improve this map" at bounding box center [974, 387] width 509 height 607
drag, startPoint x: 902, startPoint y: 386, endPoint x: 921, endPoint y: 707, distance: 321.4
click at [921, 673] on html "Live Tracking Wales Wales [PERSON_NAME] Colour Scheme: Dark Dim Light Logout Au…" at bounding box center [628, 337] width 1256 height 674
drag, startPoint x: 949, startPoint y: 532, endPoint x: 1082, endPoint y: 454, distance: 154.1
click at [1082, 454] on div "© Mapbox © OpenStreetMap Improve this map" at bounding box center [974, 387] width 509 height 607
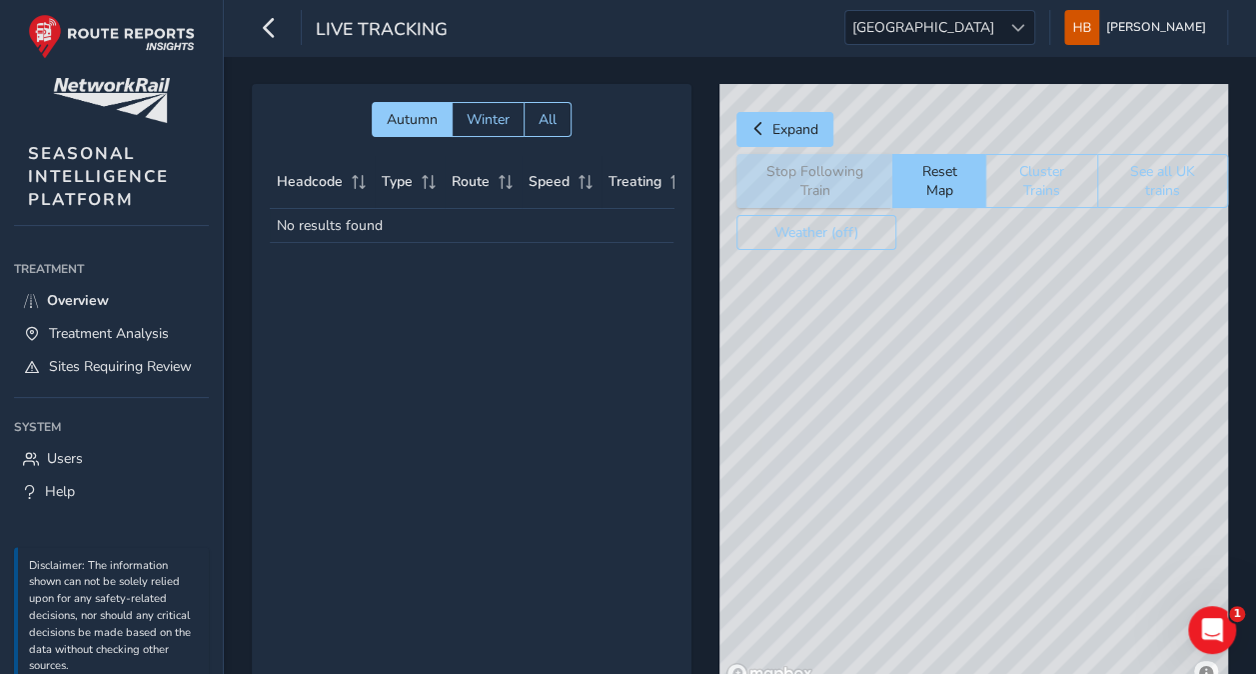
drag, startPoint x: 1024, startPoint y: 355, endPoint x: 1029, endPoint y: 403, distance: 48.2
click at [1029, 403] on div "© Mapbox © OpenStreetMap Improve this map" at bounding box center [974, 387] width 509 height 607
drag, startPoint x: 1026, startPoint y: 594, endPoint x: 1050, endPoint y: 607, distance: 27.3
click at [1050, 607] on div "© Mapbox © OpenStreetMap Improve this map" at bounding box center [974, 387] width 509 height 607
drag, startPoint x: 954, startPoint y: 484, endPoint x: 1187, endPoint y: 688, distance: 310.3
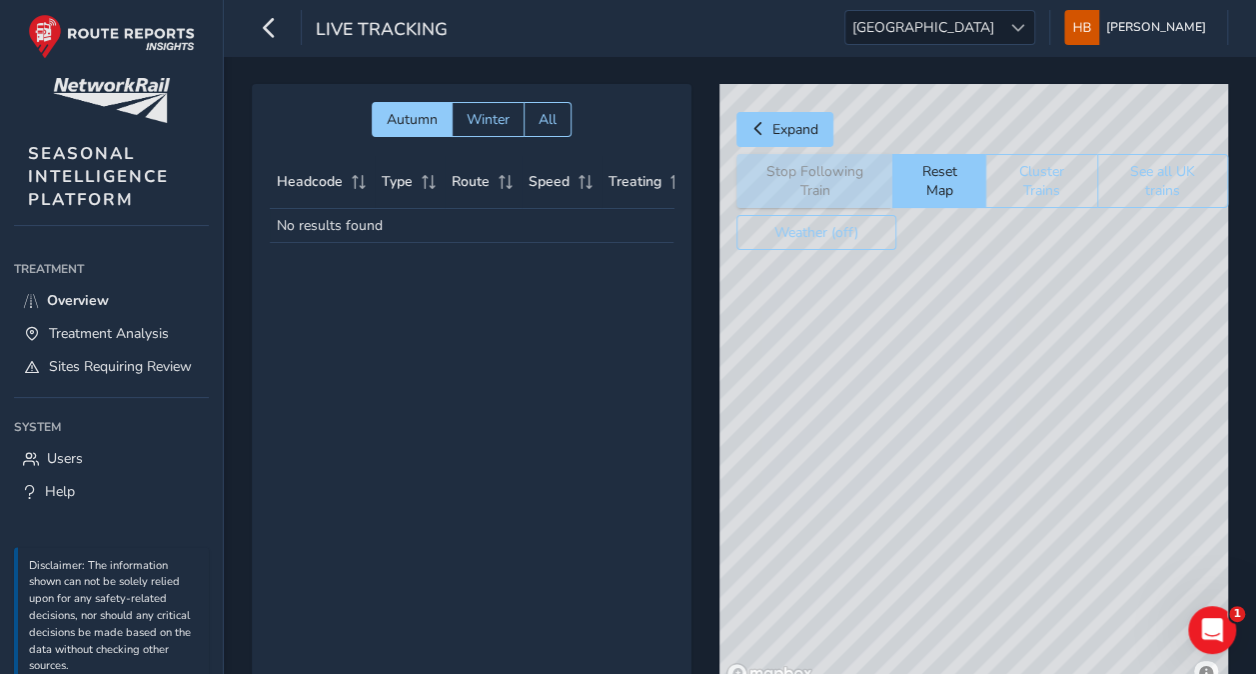
click at [1187, 673] on html "Live Tracking Wales Wales [PERSON_NAME] Colour Scheme: Dark Dim Light Logout Au…" at bounding box center [628, 337] width 1256 height 674
drag, startPoint x: 1075, startPoint y: 569, endPoint x: 1176, endPoint y: 705, distance: 169.9
click at [1176, 673] on html "Live Tracking Wales Wales [PERSON_NAME] Colour Scheme: Dark Dim Light Logout Au…" at bounding box center [628, 337] width 1256 height 674
drag, startPoint x: 1032, startPoint y: 452, endPoint x: 618, endPoint y: 538, distance: 422.6
click at [618, 538] on div "Autumn Winter All Headcode Type Route Speed Treating Last Seen Follow Train No …" at bounding box center [740, 401] width 977 height 635
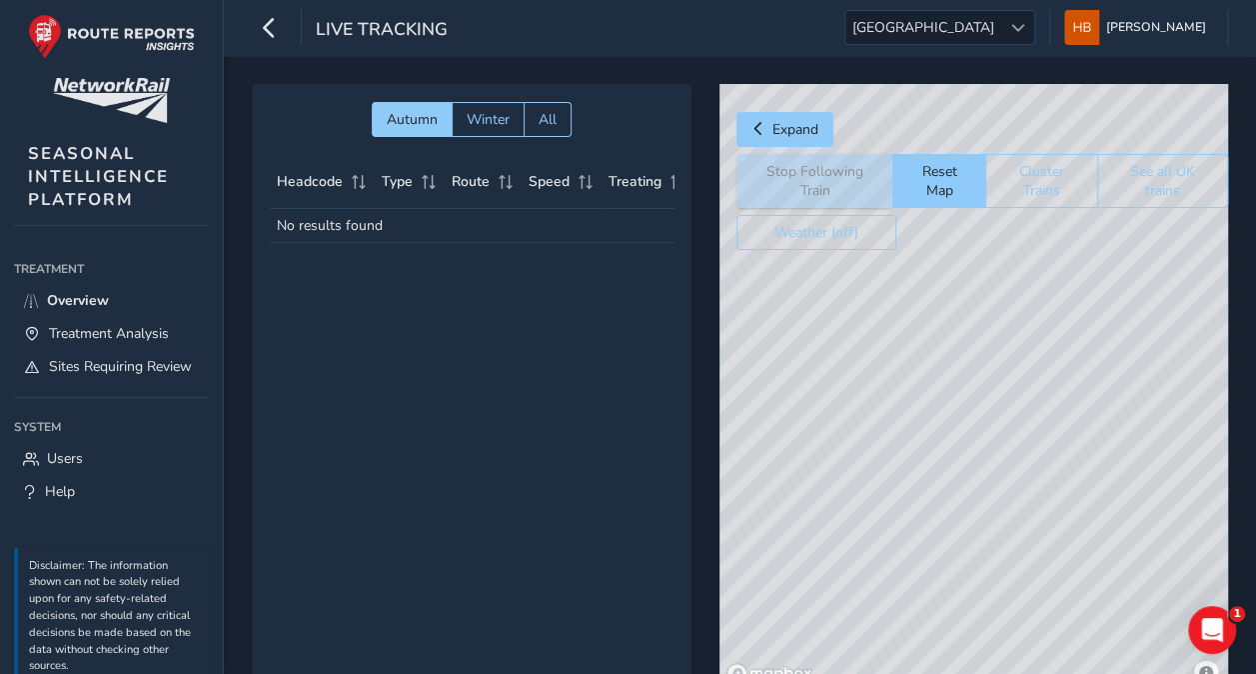
drag, startPoint x: 917, startPoint y: 435, endPoint x: 816, endPoint y: 490, distance: 115.0
click at [824, 525] on div "© Mapbox © OpenStreetMap Improve this map" at bounding box center [974, 387] width 509 height 607
drag, startPoint x: 843, startPoint y: 367, endPoint x: 968, endPoint y: 420, distance: 135.7
click at [968, 420] on div "© Mapbox © OpenStreetMap Improve this map" at bounding box center [974, 387] width 509 height 607
drag, startPoint x: 952, startPoint y: 392, endPoint x: 935, endPoint y: 535, distance: 143.9
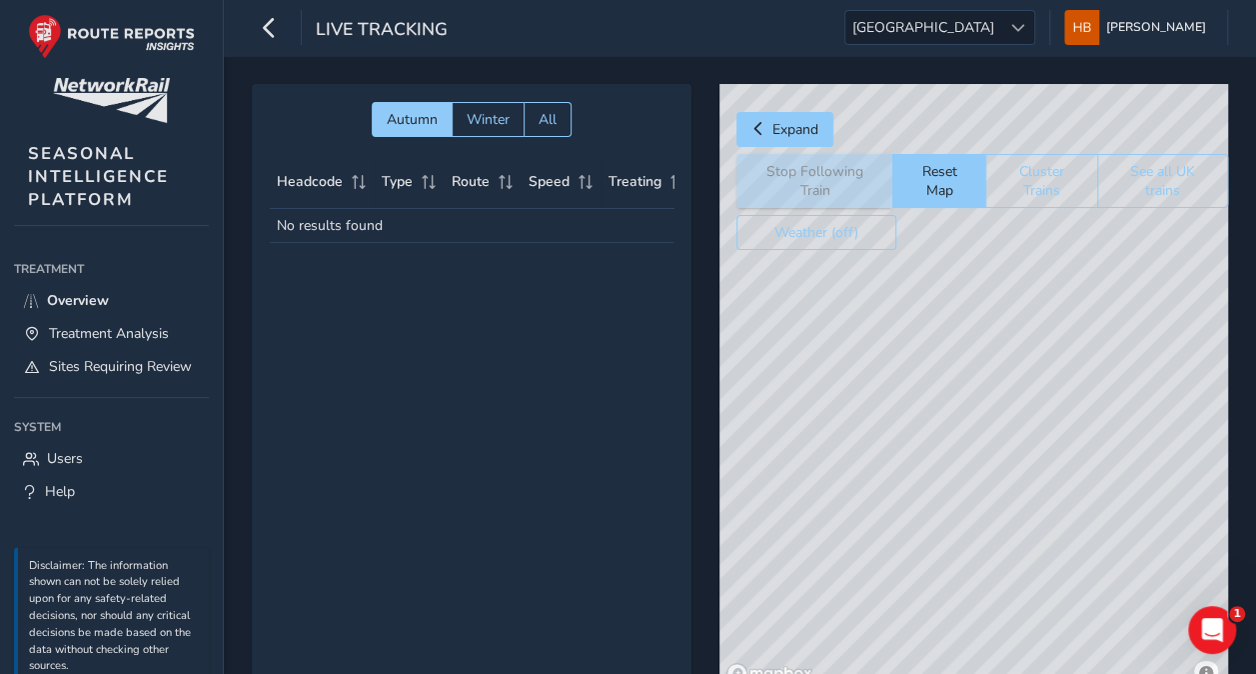
click at [938, 556] on div "© Mapbox © OpenStreetMap Improve this map" at bounding box center [974, 387] width 509 height 607
drag, startPoint x: 861, startPoint y: 383, endPoint x: 1012, endPoint y: 448, distance: 164.3
click at [1012, 447] on div "© Mapbox © OpenStreetMap Improve this map" at bounding box center [974, 387] width 509 height 607
drag, startPoint x: 1004, startPoint y: 434, endPoint x: 1024, endPoint y: 528, distance: 96.1
click at [1024, 528] on div "© Mapbox © OpenStreetMap Improve this map" at bounding box center [974, 387] width 509 height 607
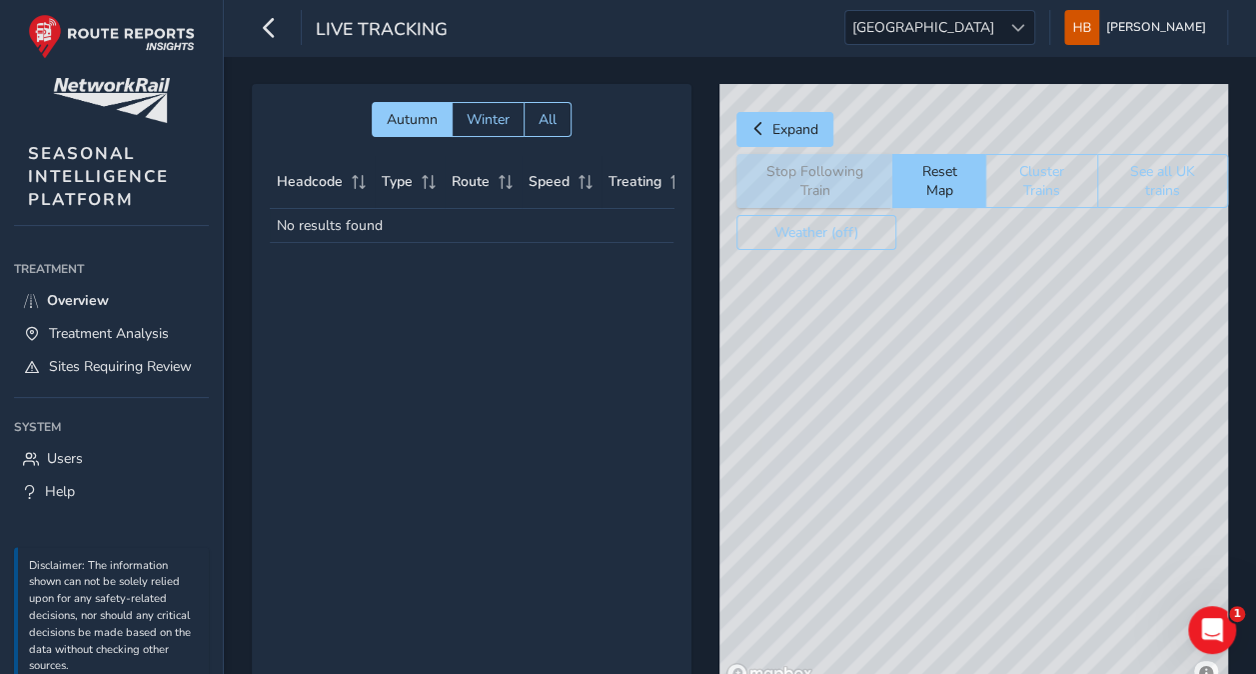
drag, startPoint x: 998, startPoint y: 468, endPoint x: 957, endPoint y: 481, distance: 43.0
click at [957, 481] on div "© Mapbox © OpenStreetMap Improve this map" at bounding box center [974, 387] width 509 height 607
drag, startPoint x: 788, startPoint y: 343, endPoint x: 1002, endPoint y: 432, distance: 231.7
click at [1002, 432] on div "© Mapbox © OpenStreetMap Improve this map" at bounding box center [974, 387] width 509 height 607
click at [920, 187] on button "Reset Map" at bounding box center [939, 181] width 93 height 54
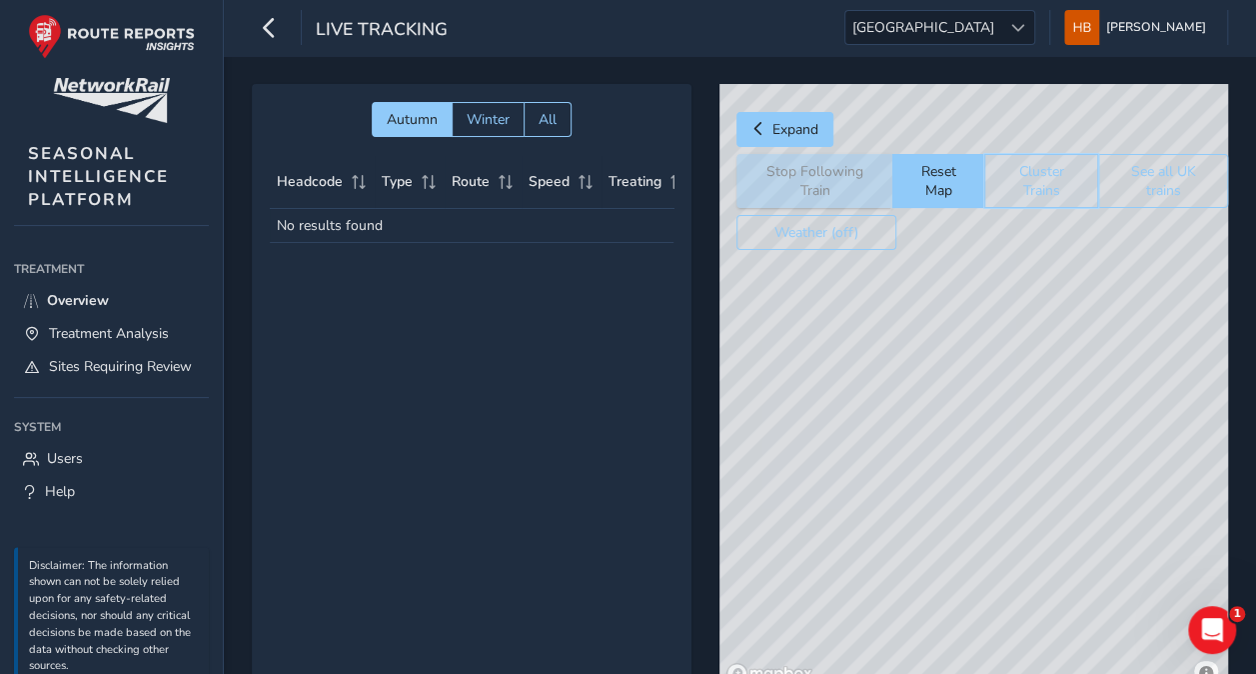
click at [1020, 182] on button "Cluster Trains" at bounding box center [1041, 181] width 113 height 54
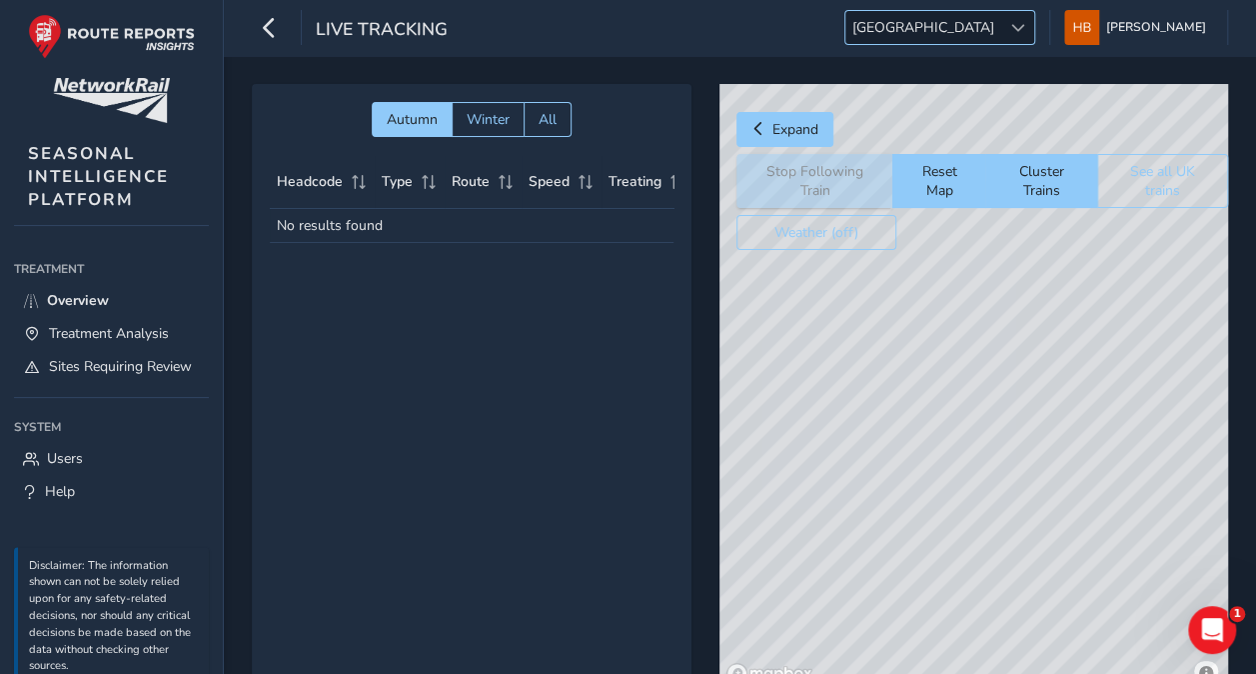
click at [1024, 28] on span at bounding box center [1019, 28] width 14 height 14
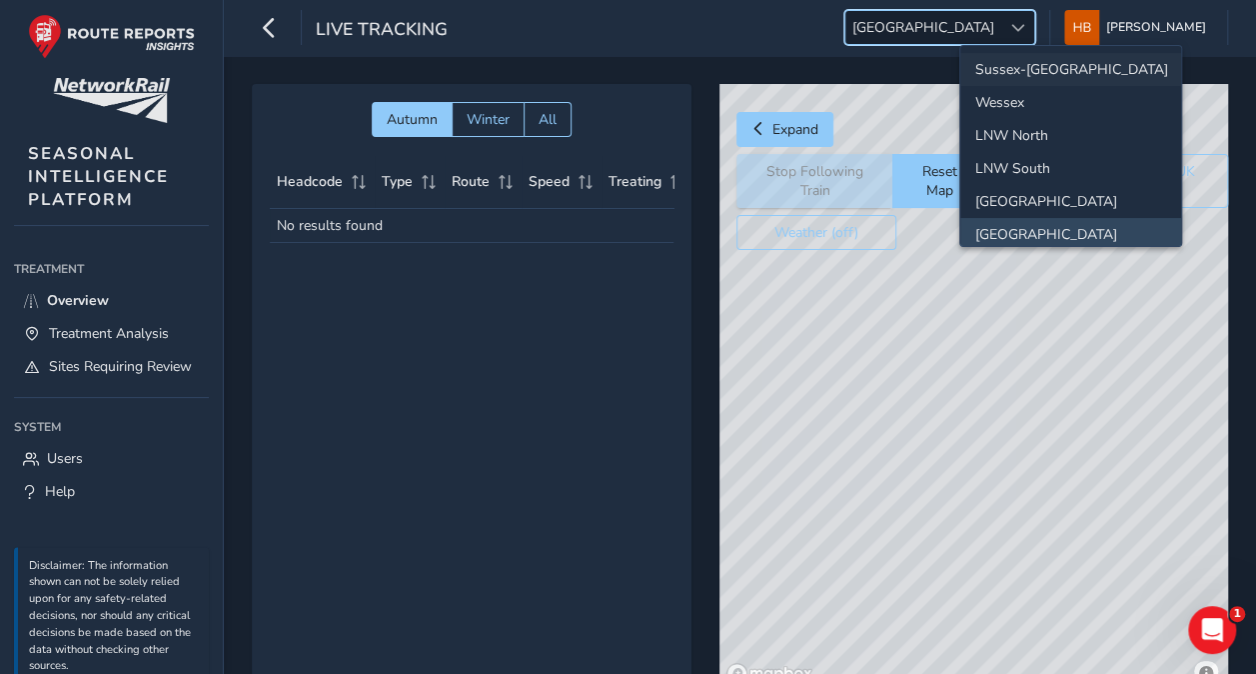
scroll to position [3, 0]
click at [1050, 136] on li "LNW North" at bounding box center [1071, 132] width 221 height 33
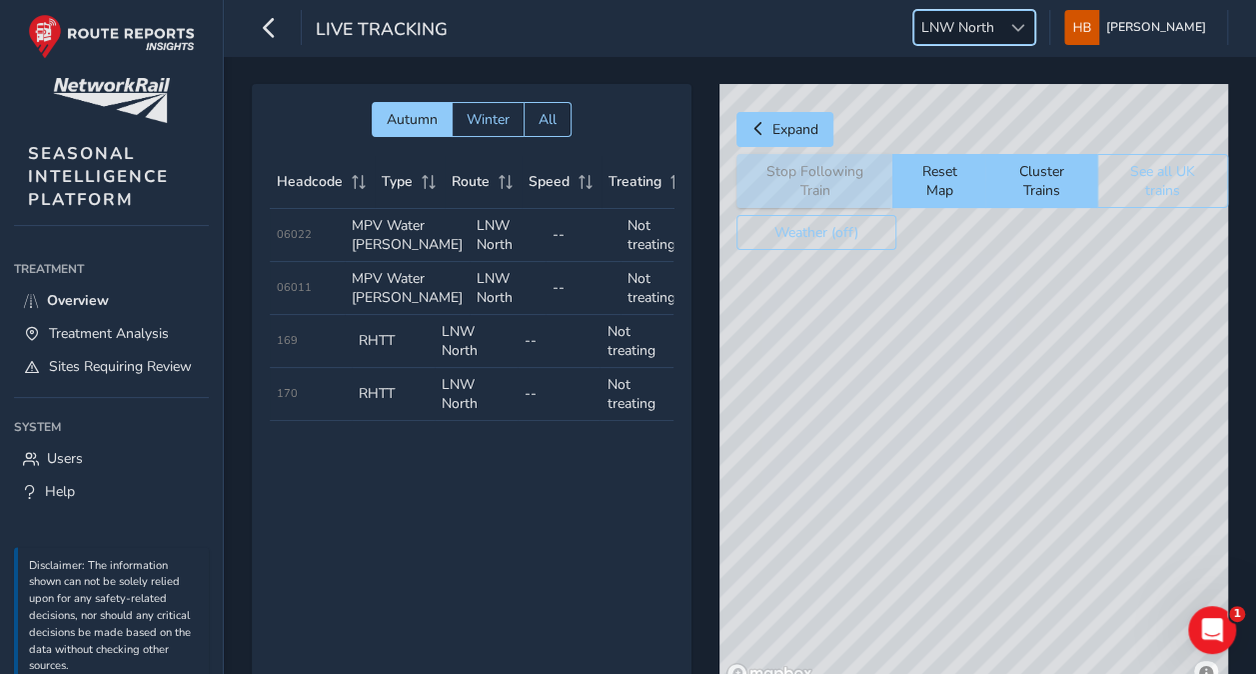
drag, startPoint x: 952, startPoint y: 564, endPoint x: 950, endPoint y: 574, distance: 10.2
click at [952, 564] on div "© Mapbox © OpenStreetMap Improve this map" at bounding box center [974, 387] width 509 height 607
click at [952, 547] on div "© Mapbox © OpenStreetMap Improve this map" at bounding box center [974, 387] width 509 height 607
click at [1163, 178] on button "See all UK trains" at bounding box center [1162, 181] width 131 height 54
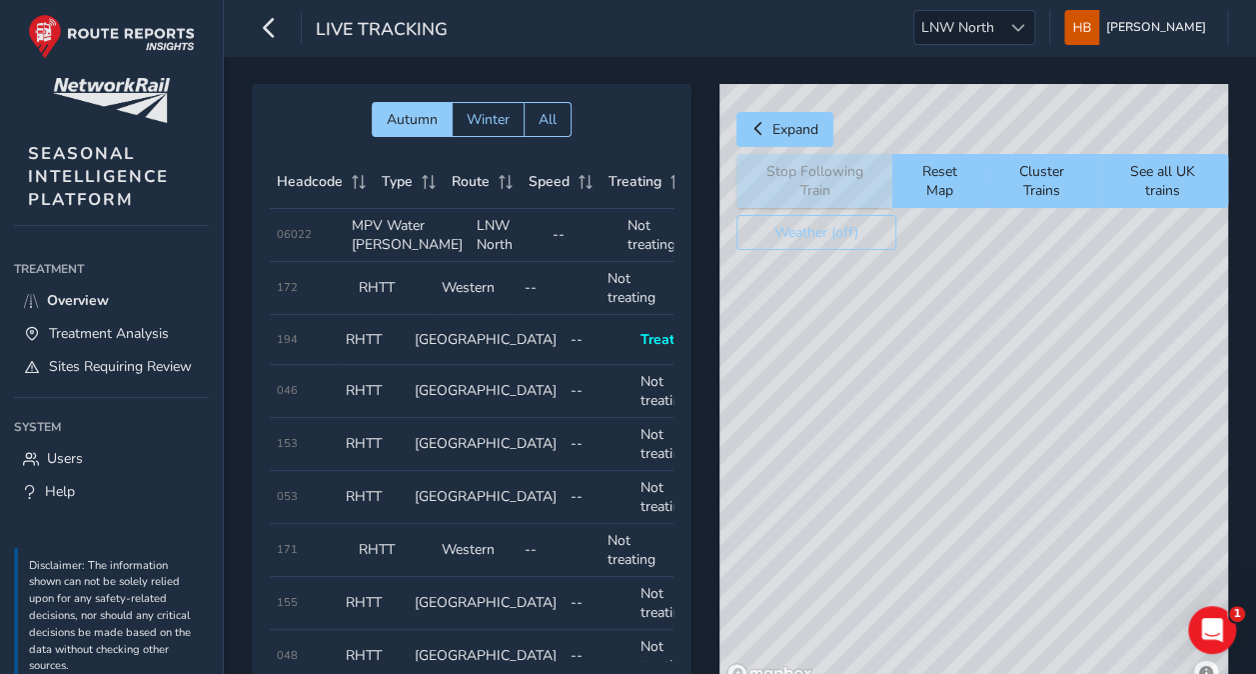
click at [1139, 326] on div "© Mapbox © OpenStreetMap Improve this map" at bounding box center [974, 387] width 509 height 607
click at [1054, 186] on button "Cluster Trains" at bounding box center [1042, 181] width 112 height 54
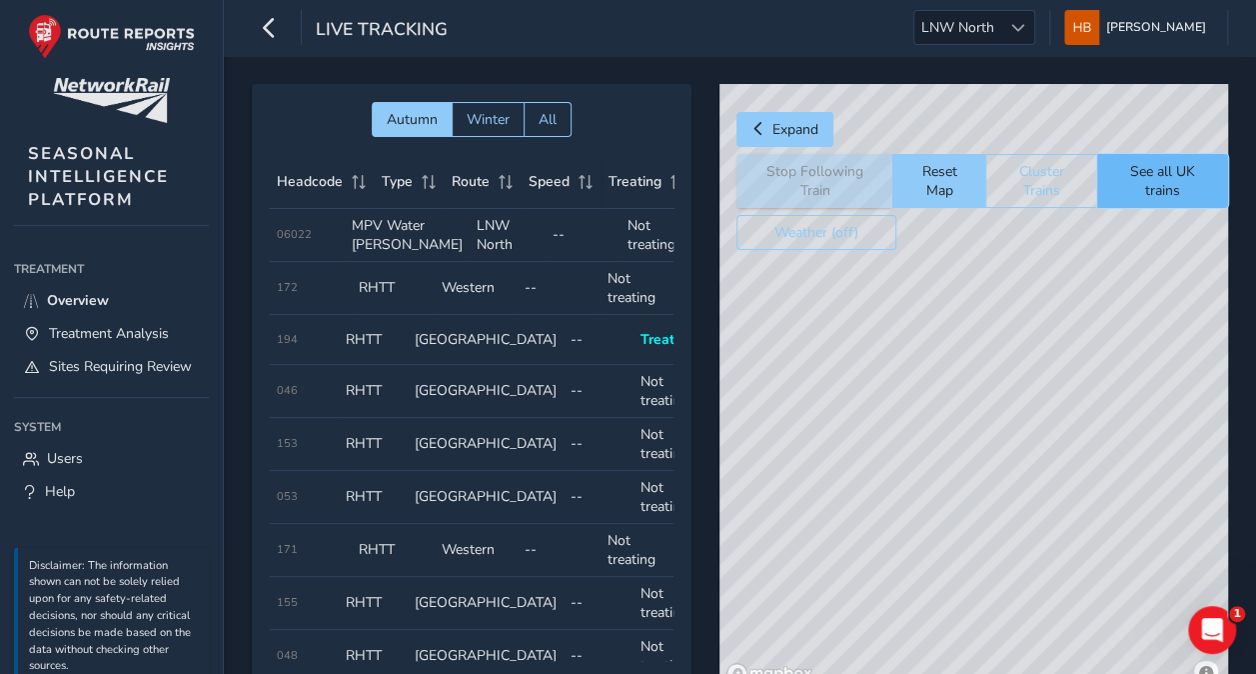
click at [1141, 178] on button "See all UK trains" at bounding box center [1162, 181] width 131 height 54
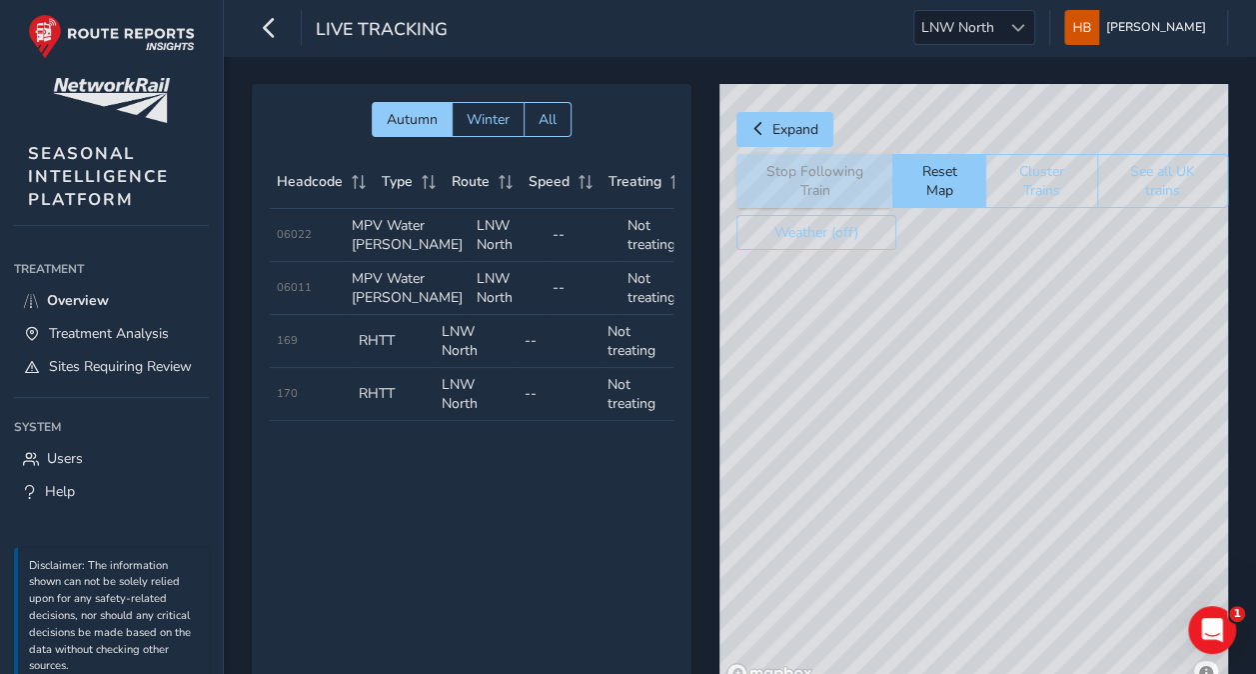
drag, startPoint x: 1046, startPoint y: 446, endPoint x: 1000, endPoint y: 292, distance: 160.6
click at [1000, 292] on div "© Mapbox © OpenStreetMap Improve this map" at bounding box center [974, 387] width 509 height 607
click at [918, 436] on div "© Mapbox © OpenStreetMap Improve this map" at bounding box center [974, 387] width 509 height 607
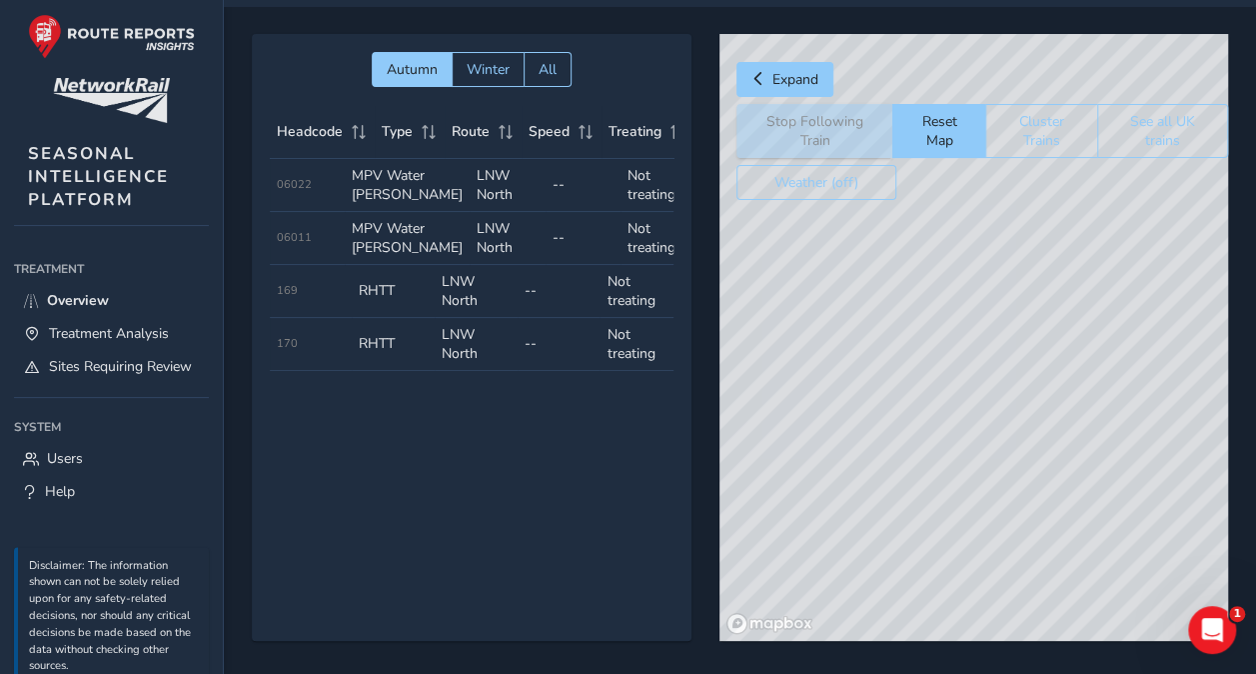
scroll to position [72, 0]
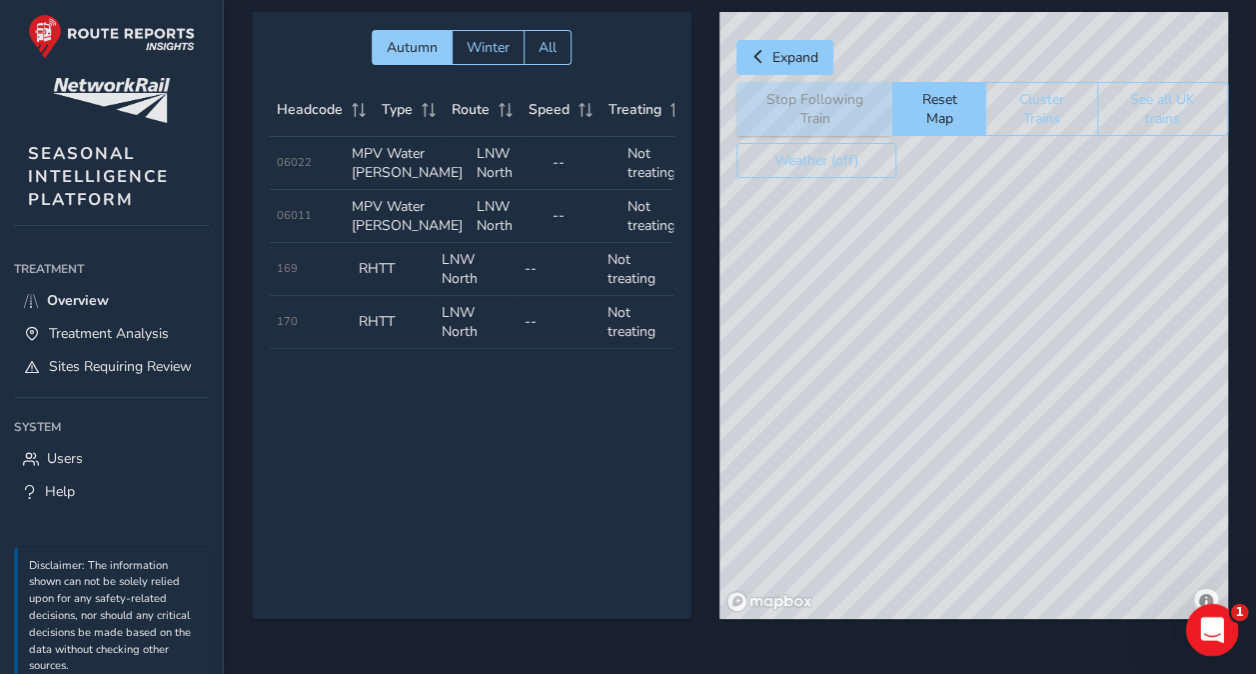
click at [1226, 625] on div "Open Intercom Messenger" at bounding box center [1209, 627] width 66 height 66
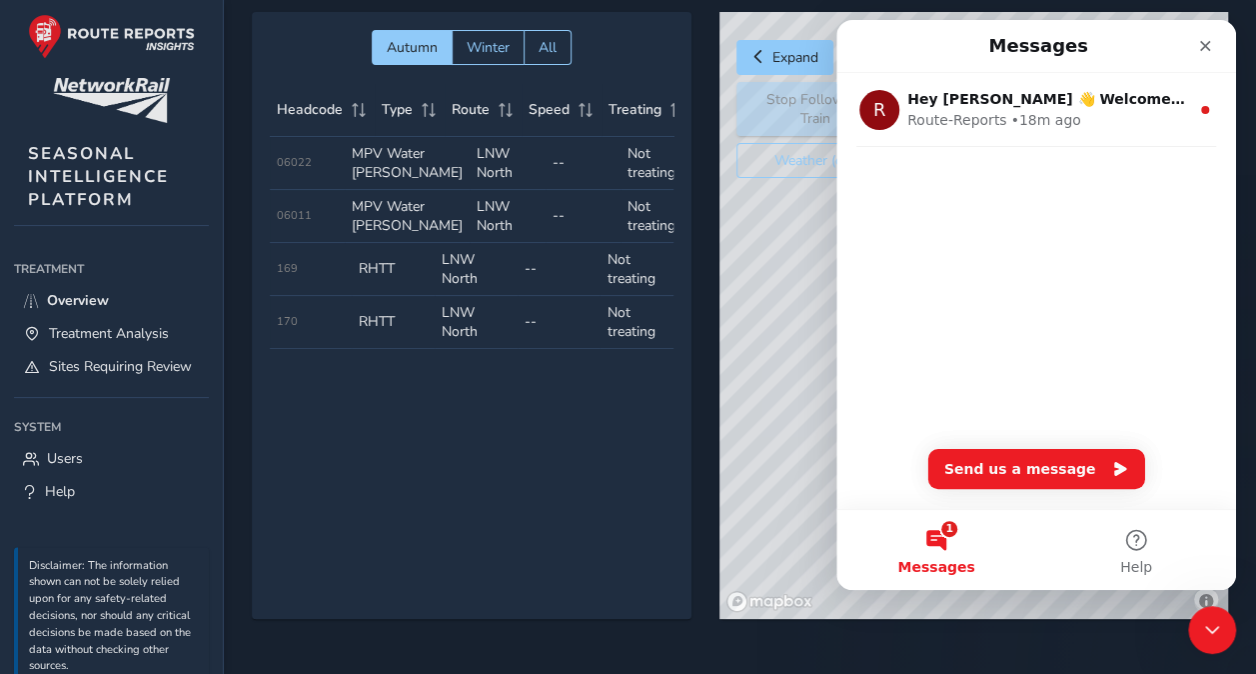
scroll to position [0, 0]
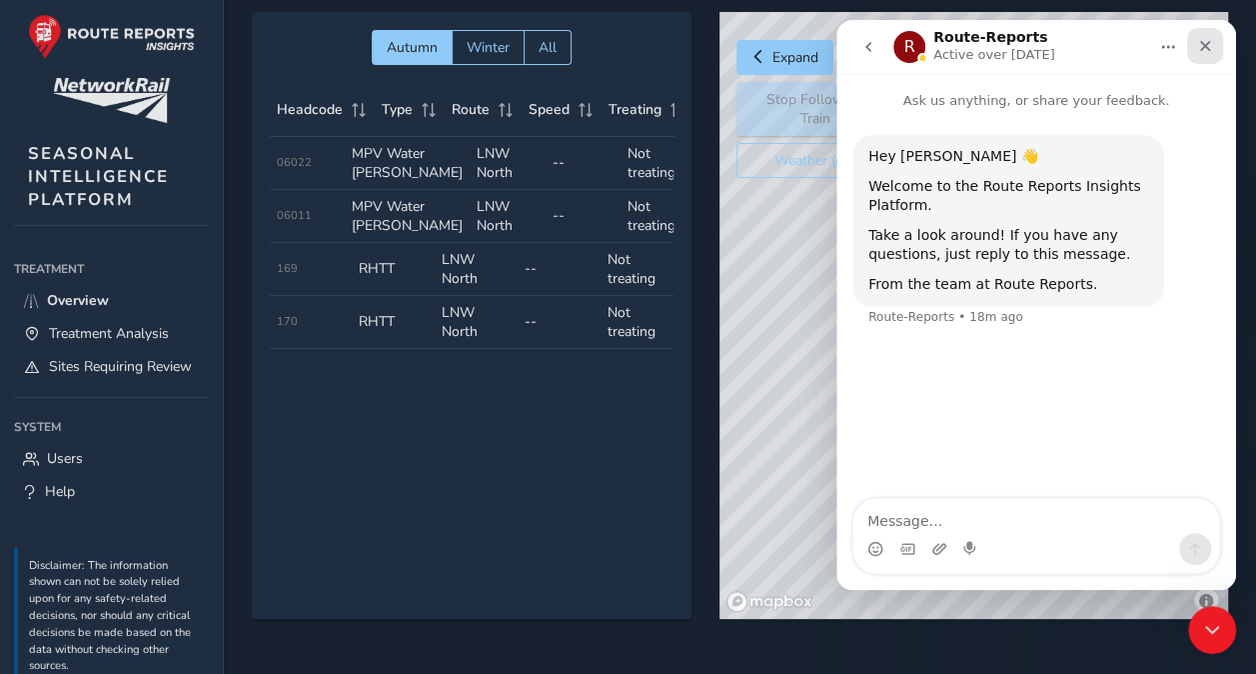
click at [1201, 43] on icon "Close" at bounding box center [1205, 46] width 11 height 11
